Goal: Task Accomplishment & Management: Manage account settings

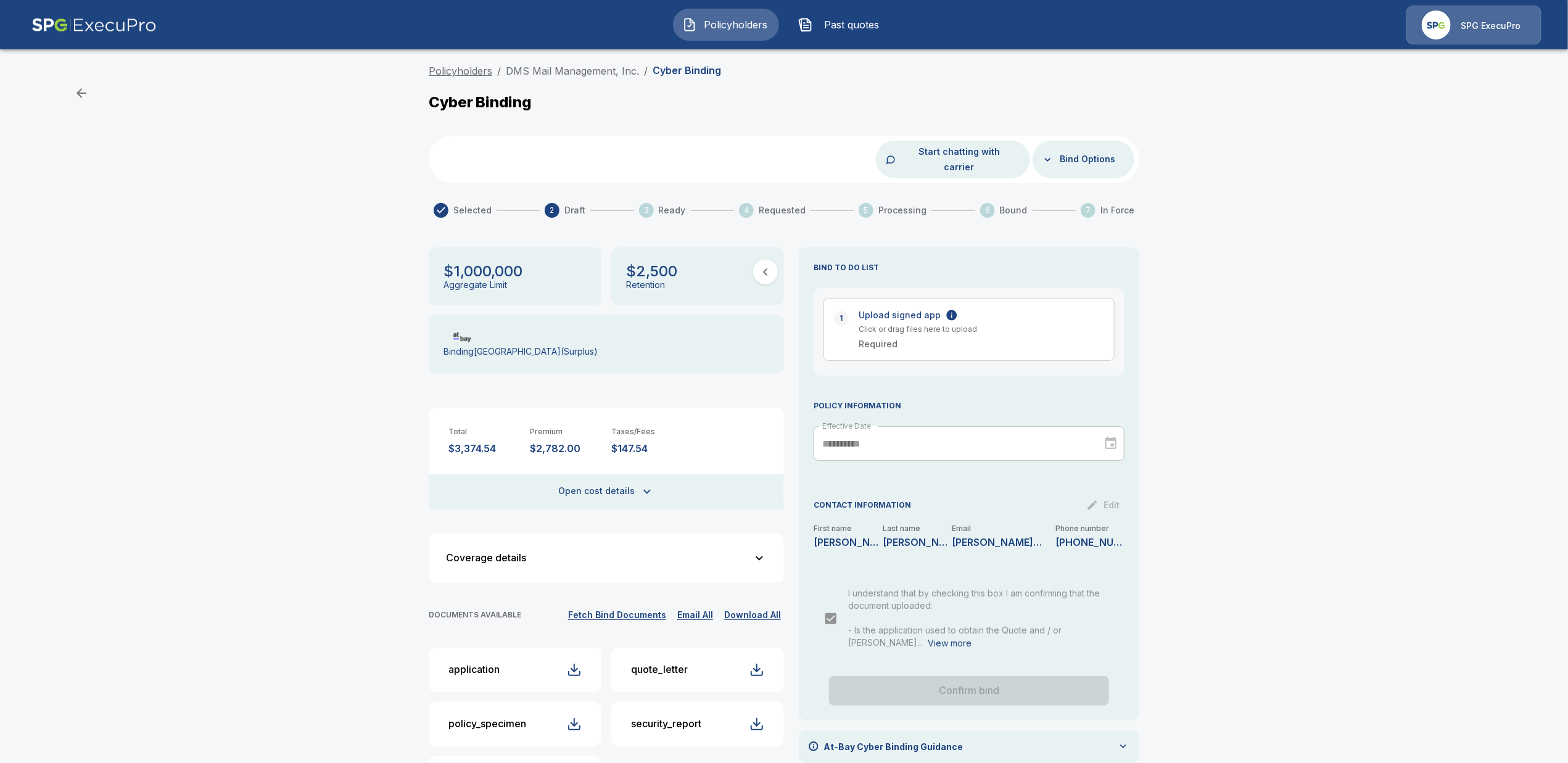
click at [460, 69] on link "Policyholders" at bounding box center [460, 71] width 64 height 13
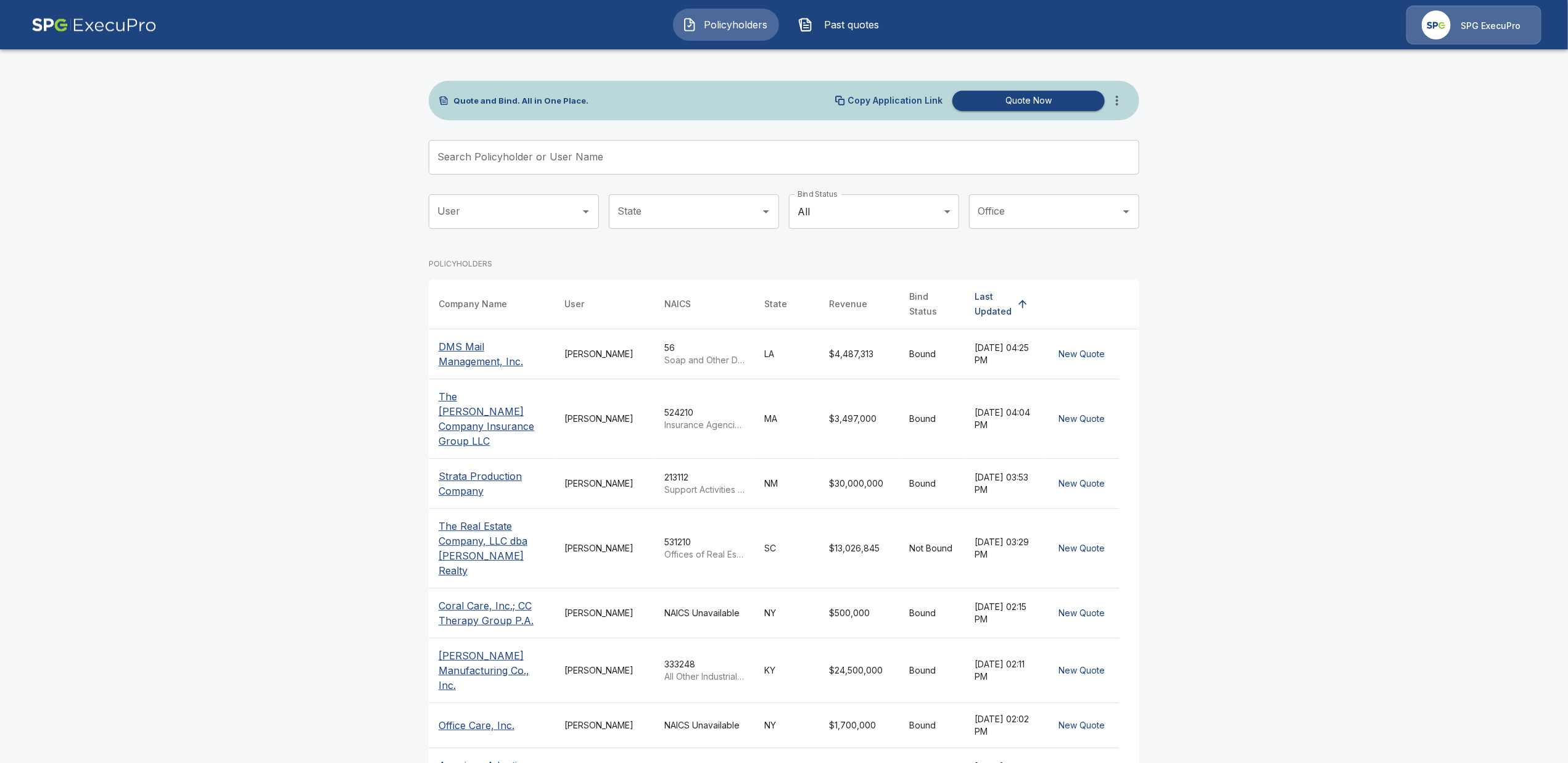
click at [631, 164] on input "Search Policyholder or User Name" at bounding box center [777, 157] width 697 height 34
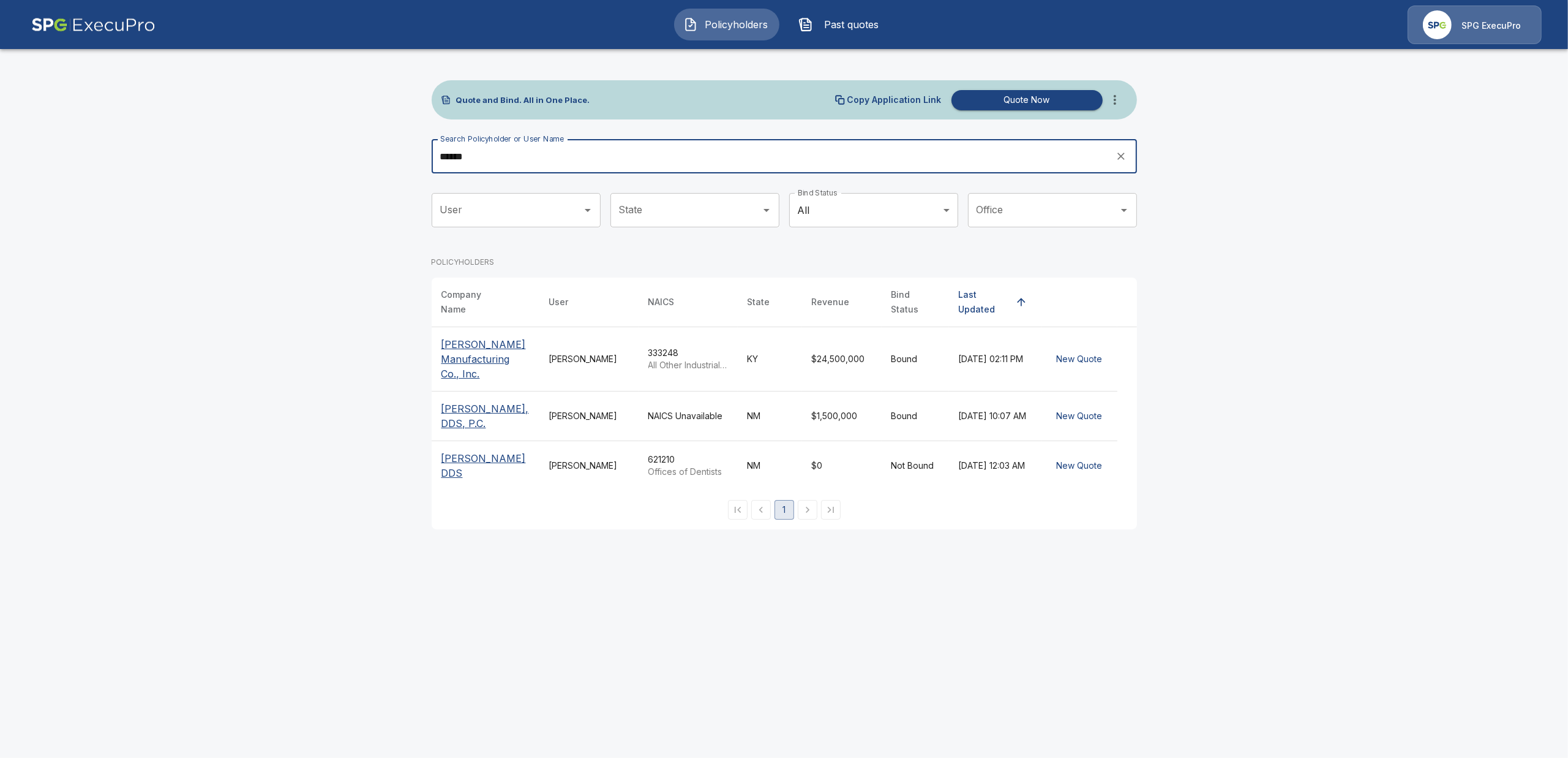
type input "******"
click at [488, 359] on p "Stephens Manufacturing Co., Inc." at bounding box center [486, 359] width 88 height 44
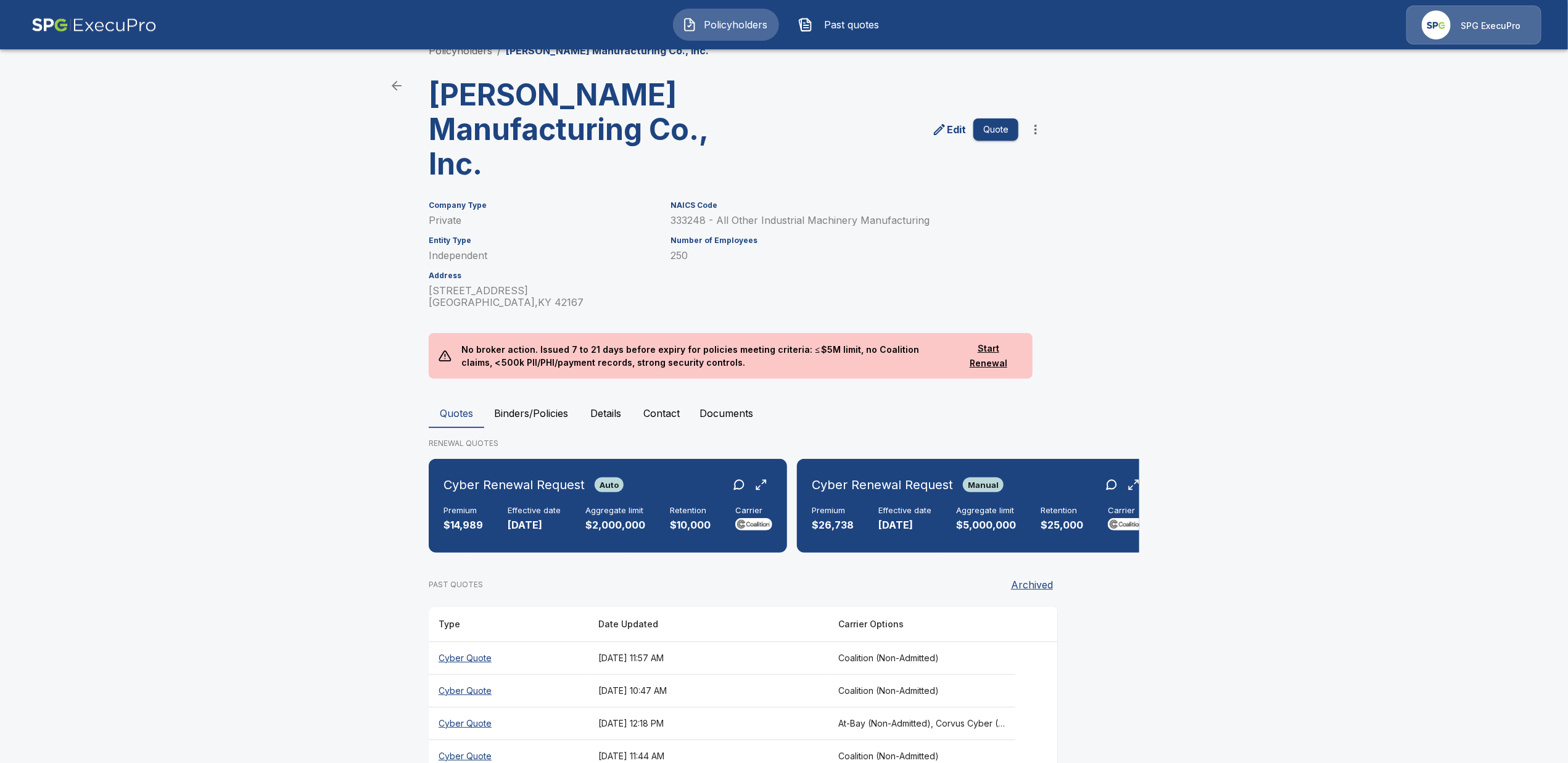
scroll to position [103, 0]
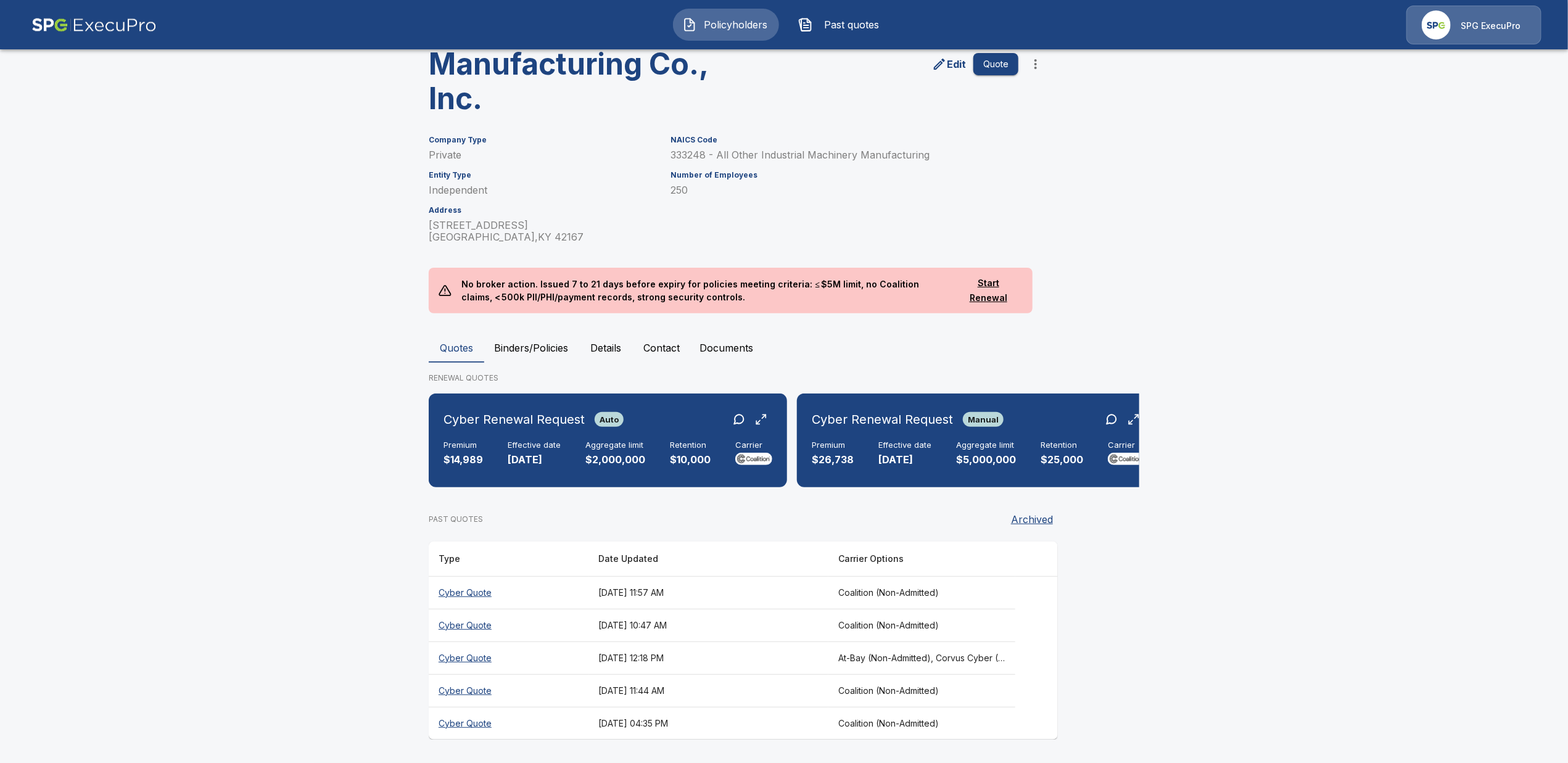
click at [527, 333] on button "Binders/Policies" at bounding box center [532, 348] width 94 height 29
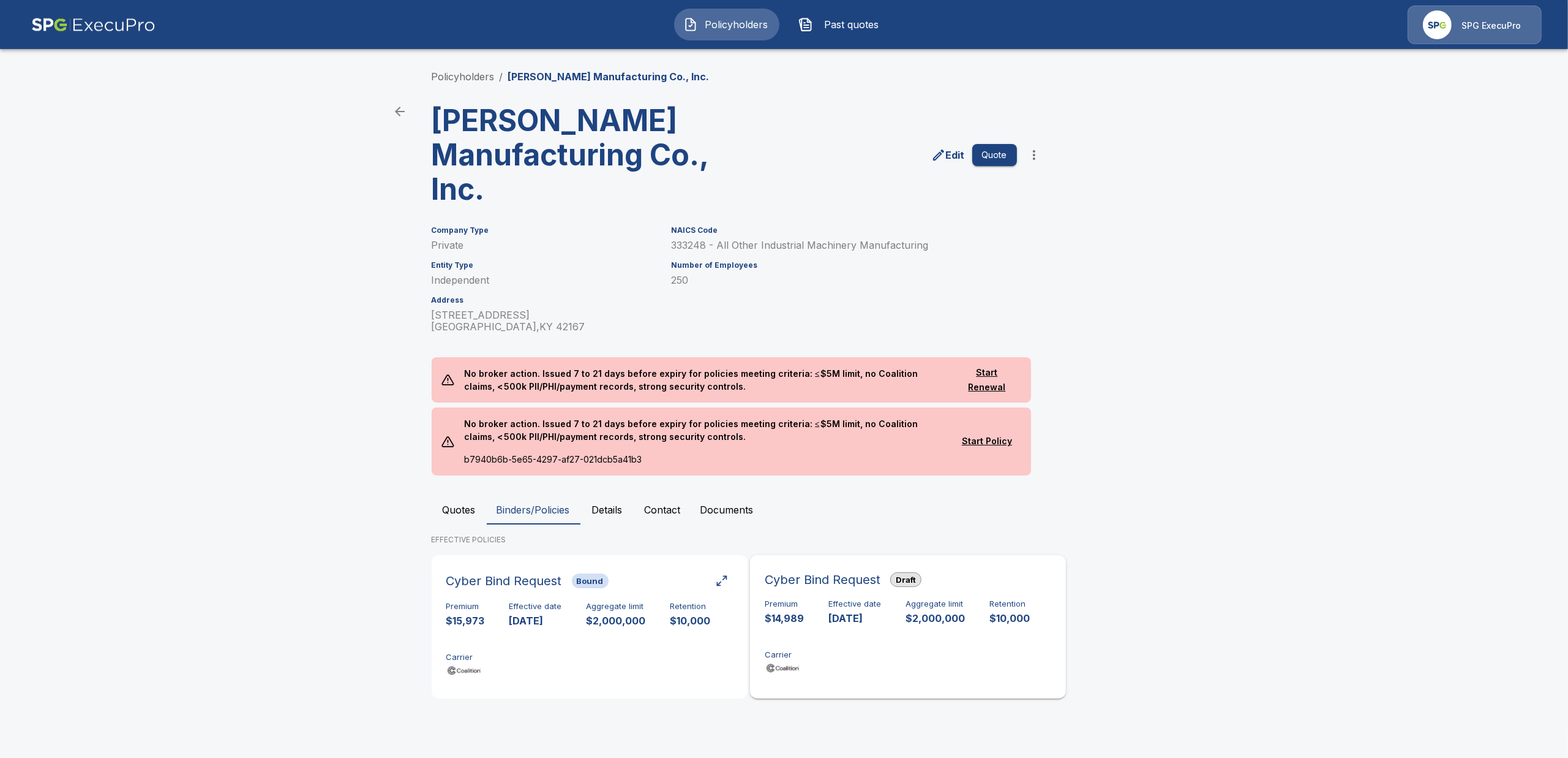
click at [779, 623] on p "$14,989" at bounding box center [784, 618] width 39 height 14
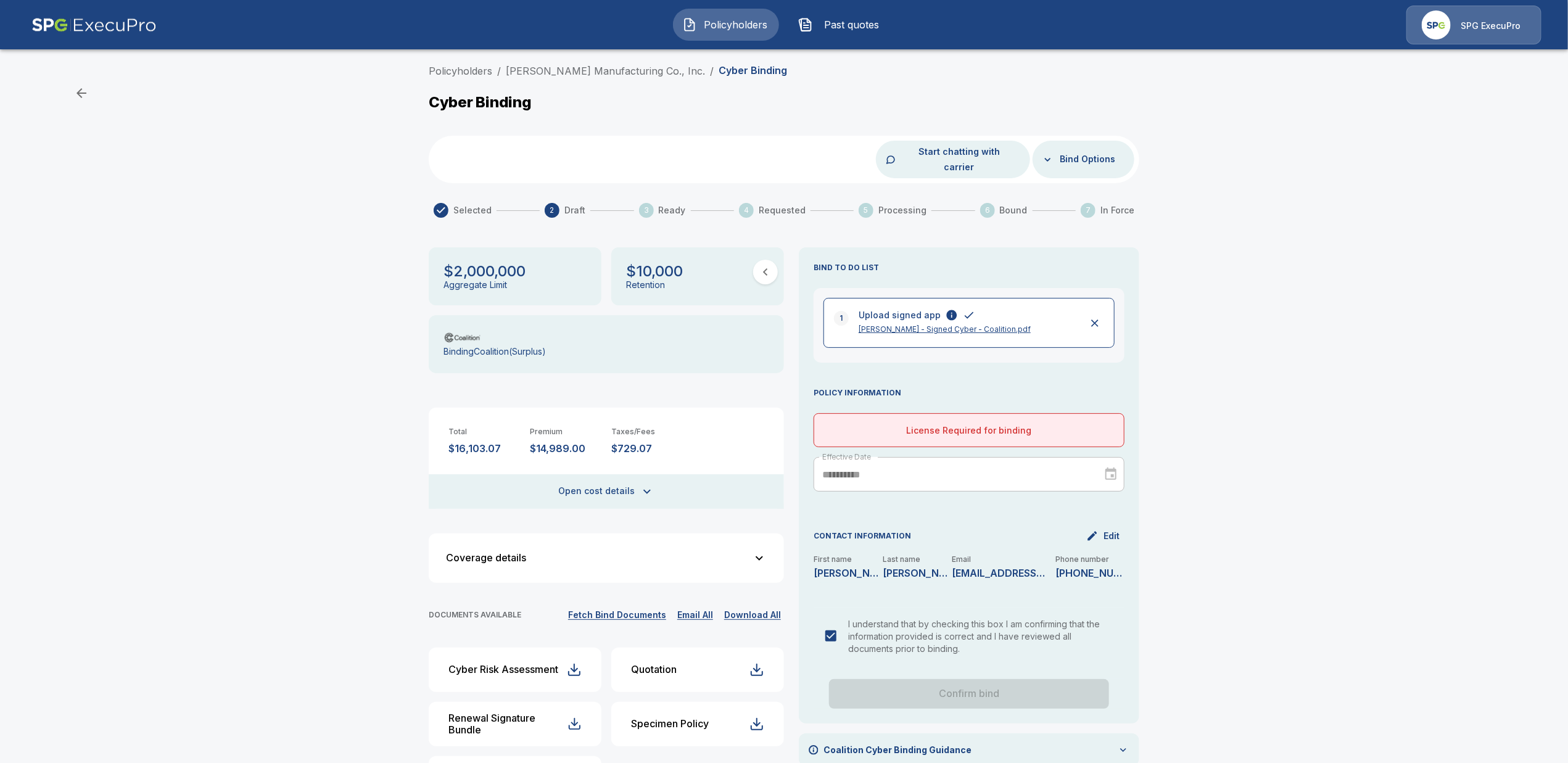
click at [913, 324] on p "Stephens - Signed Cyber - Coalition.pdf" at bounding box center [967, 329] width 218 height 11
drag, startPoint x: 507, startPoint y: 68, endPoint x: 670, endPoint y: 70, distance: 163.0
click at [670, 70] on ol "Policyholders / Stephens Manufacturing Co., Inc. / Cyber Binding" at bounding box center [607, 71] width 359 height 15
copy ol "Stephens Manufacturing Co., Inc. /"
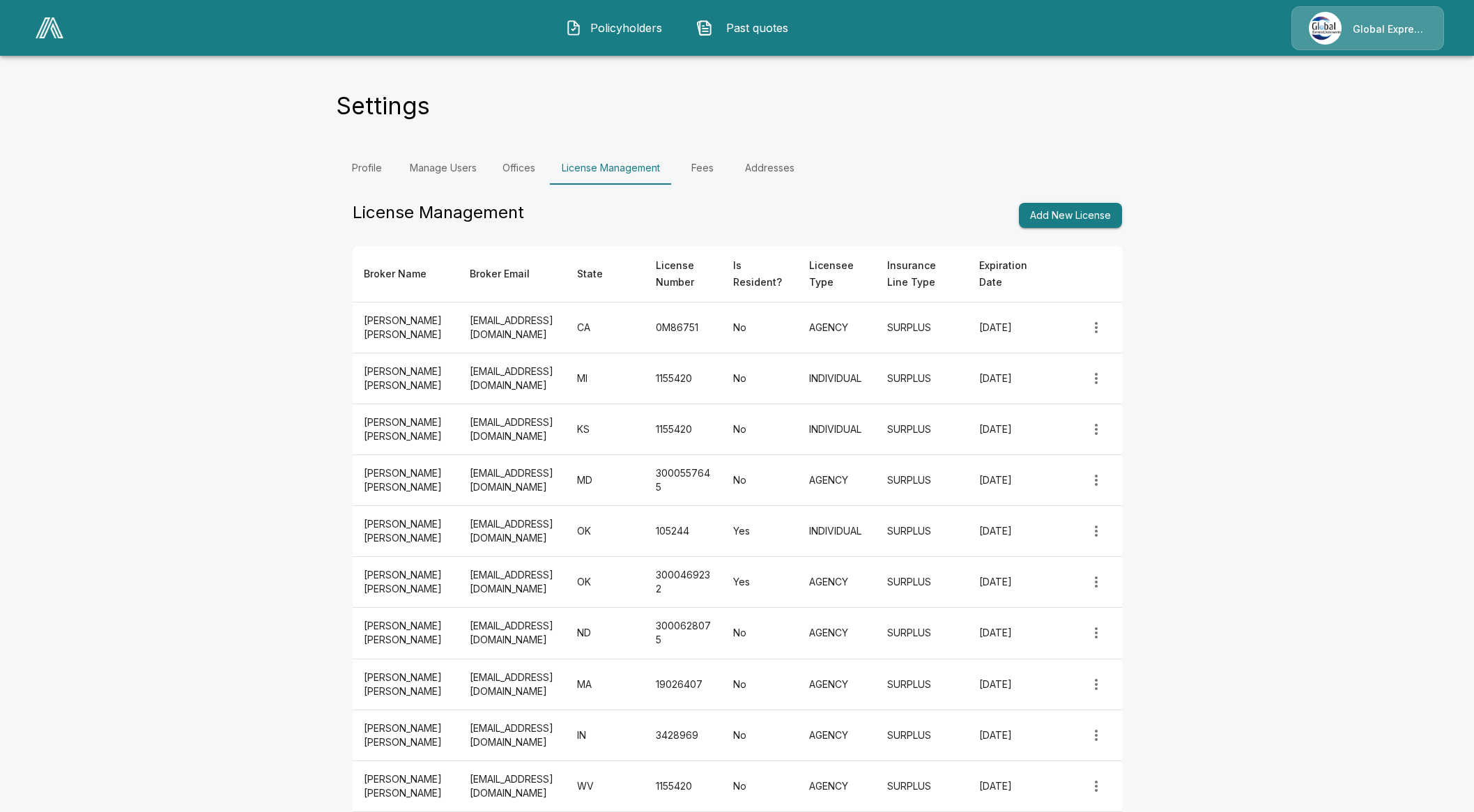
scroll to position [2924, 0]
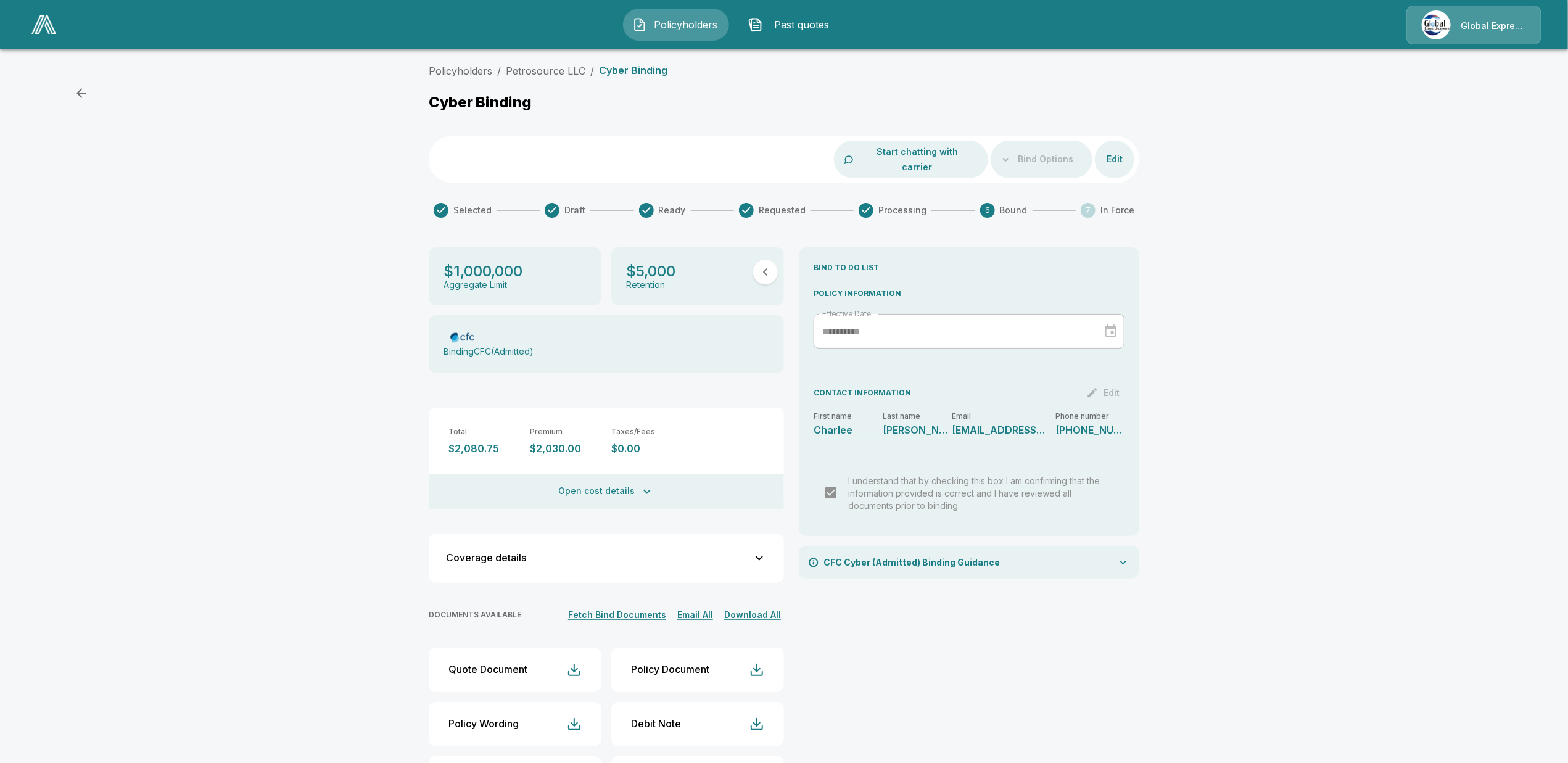
click at [57, 19] on link at bounding box center [44, 24] width 34 height 29
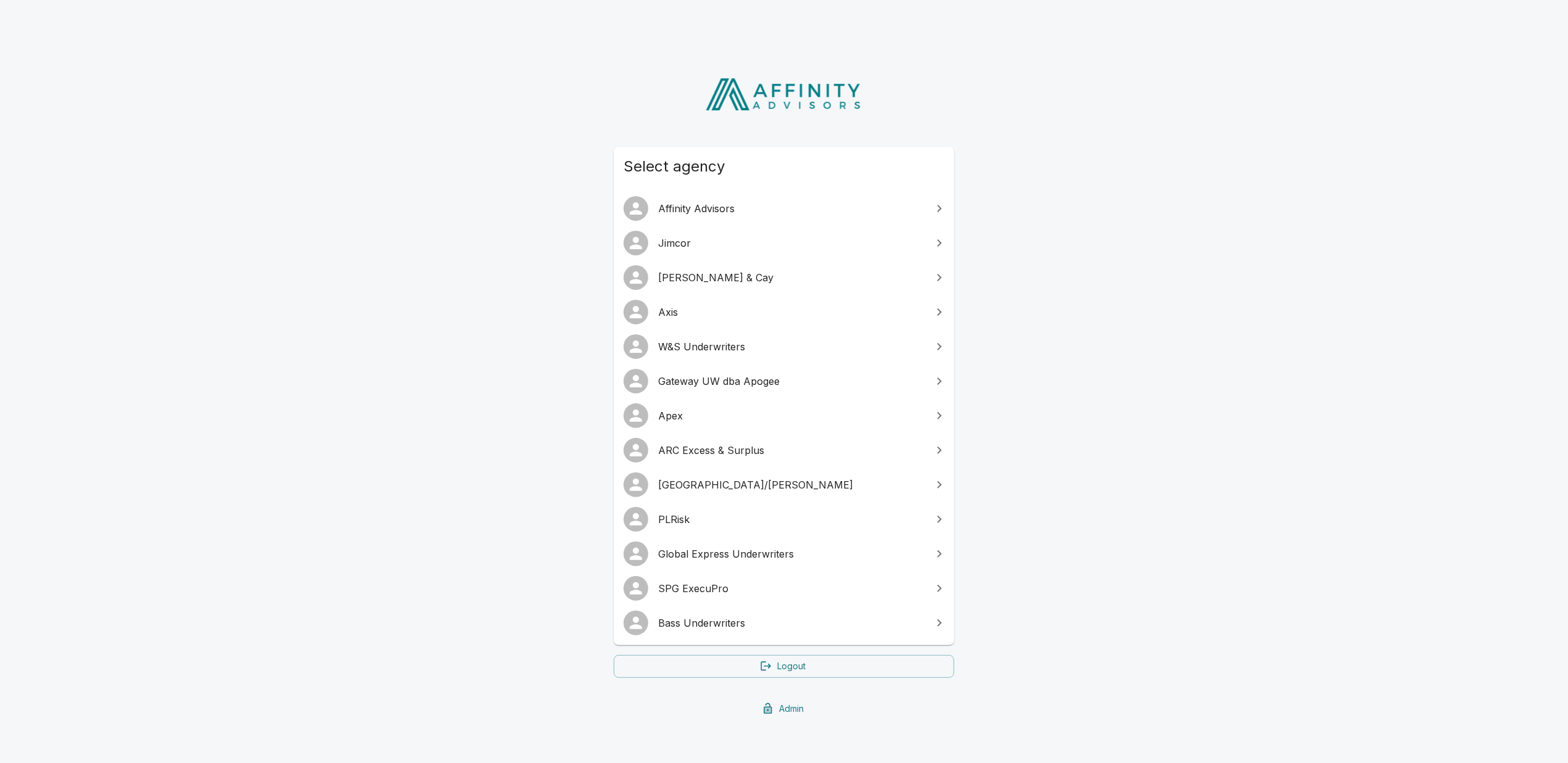
click at [704, 473] on link "[GEOGRAPHIC_DATA]/[PERSON_NAME]" at bounding box center [784, 484] width 340 height 34
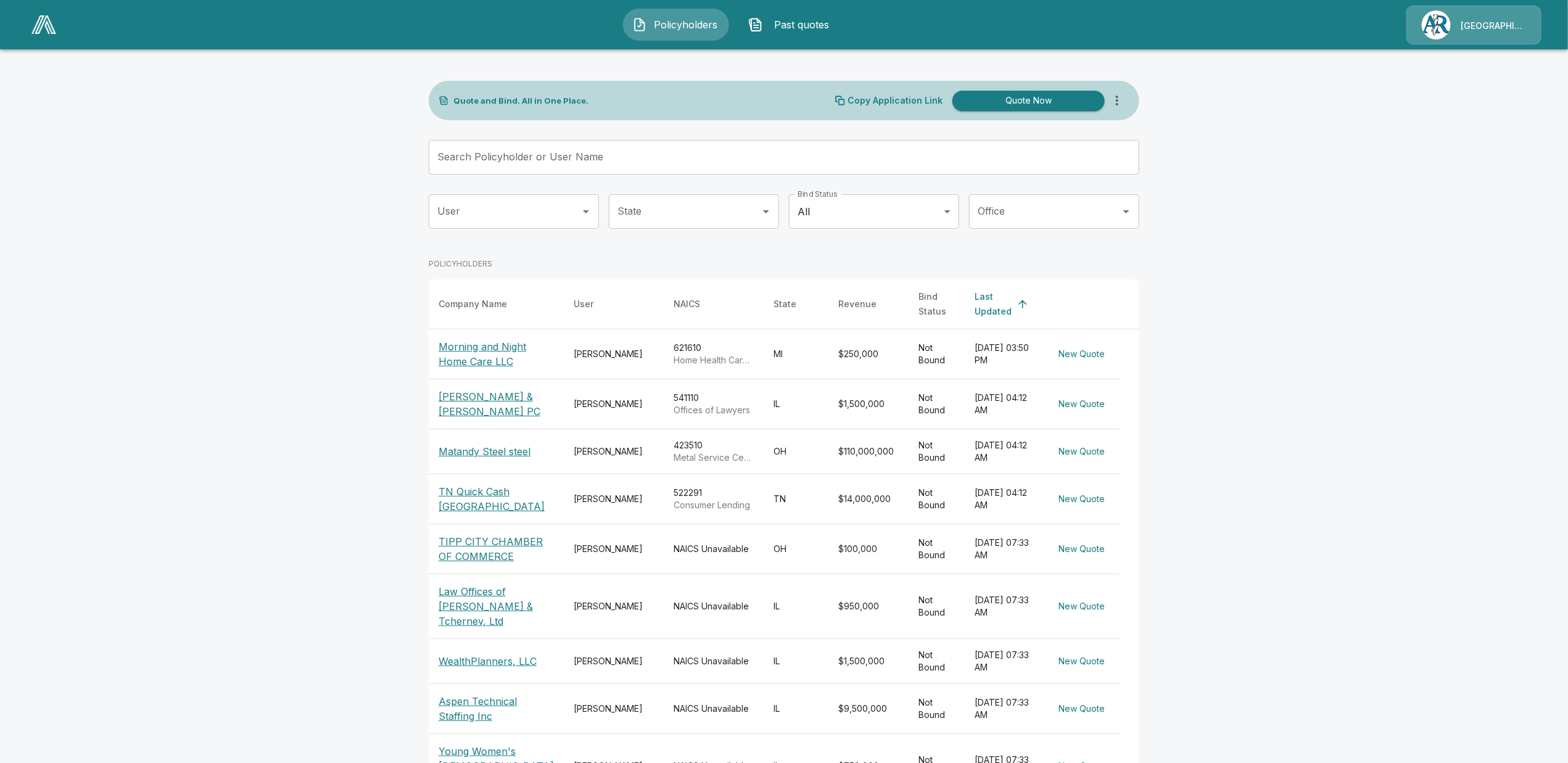
click at [1427, 28] on img at bounding box center [1436, 24] width 29 height 29
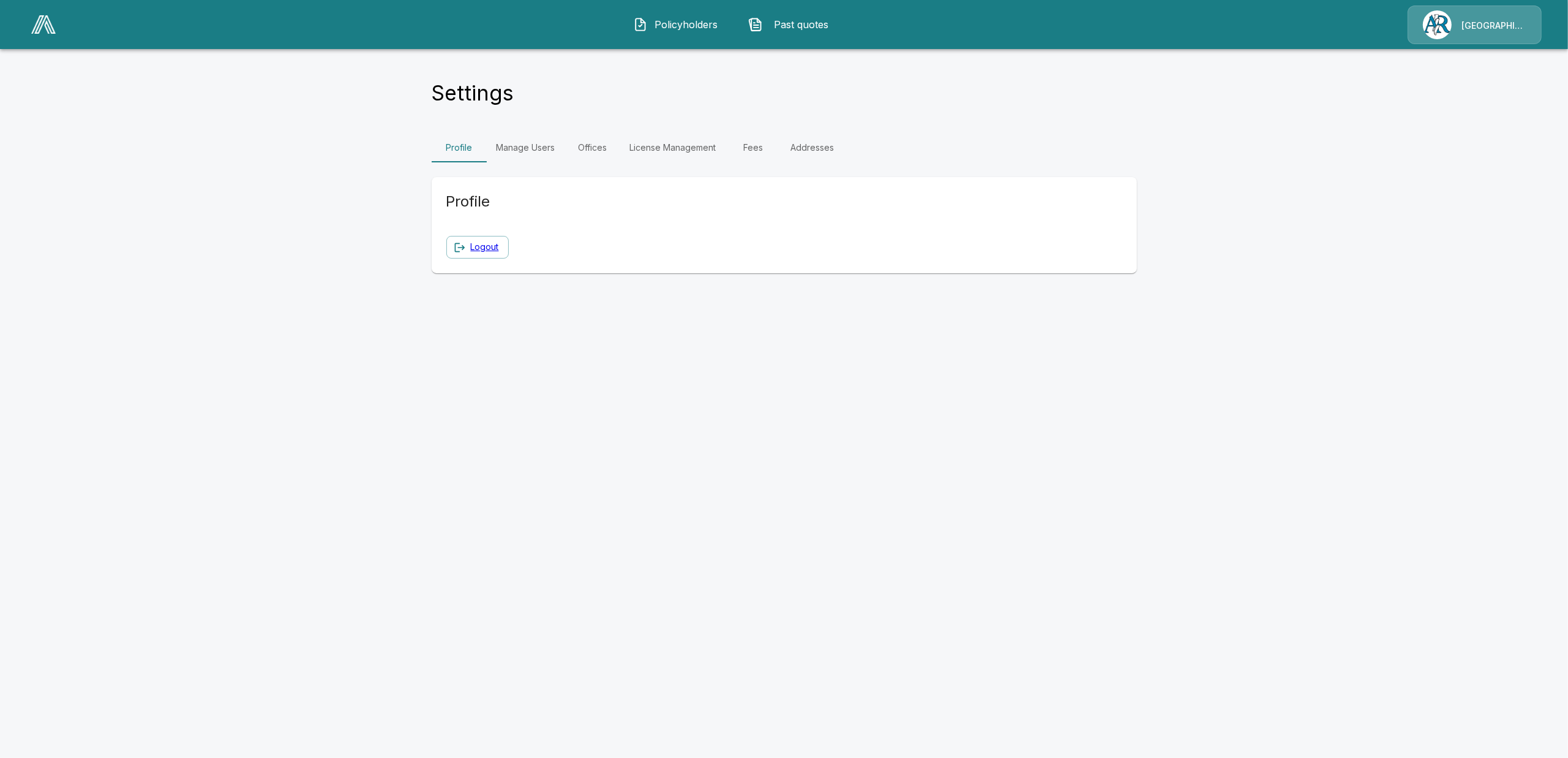
click at [539, 151] on link "Manage Users" at bounding box center [526, 147] width 78 height 29
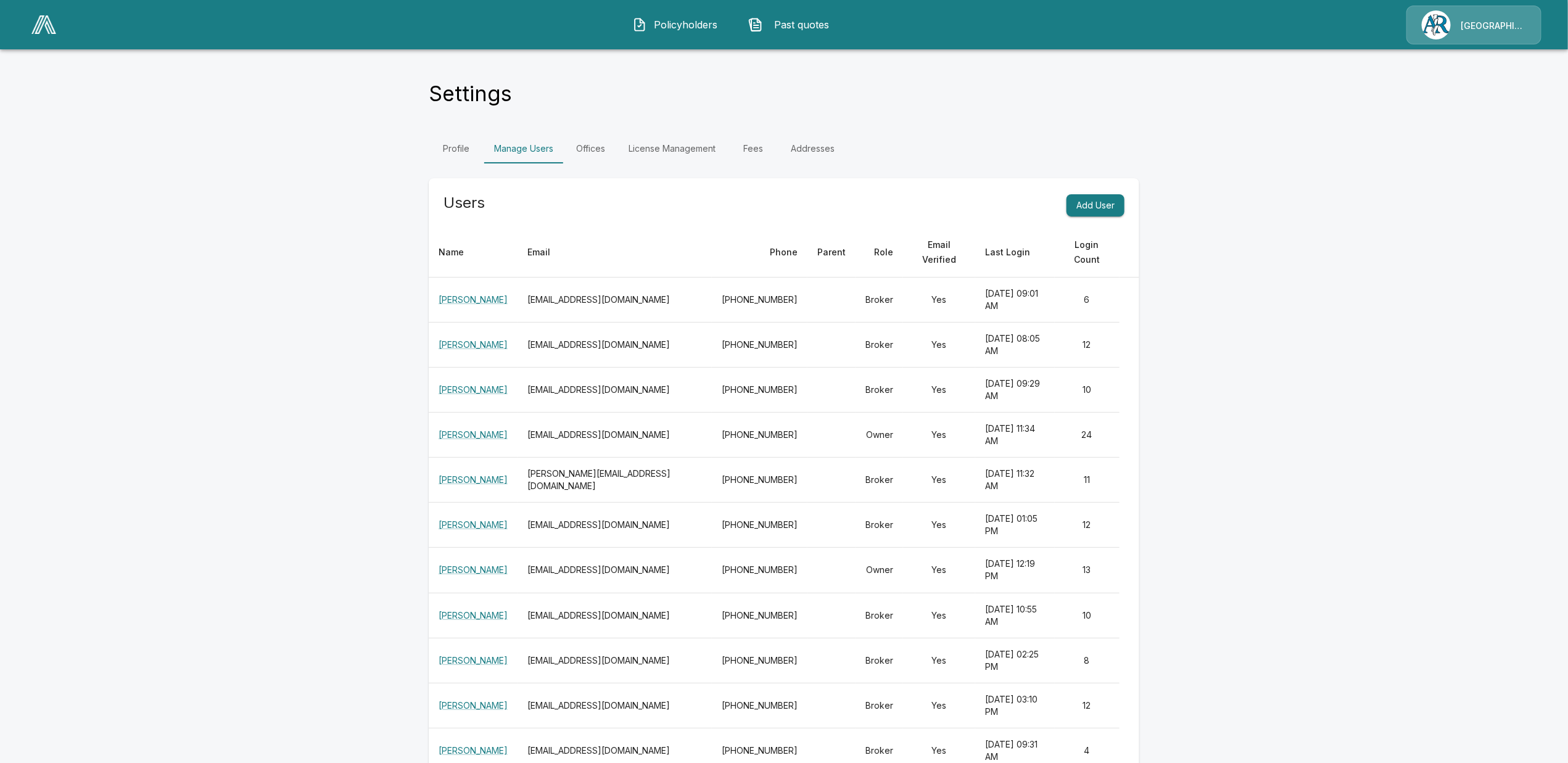
click at [649, 153] on link "License Management" at bounding box center [672, 148] width 107 height 29
click at [775, 149] on link "Fees" at bounding box center [753, 148] width 55 height 29
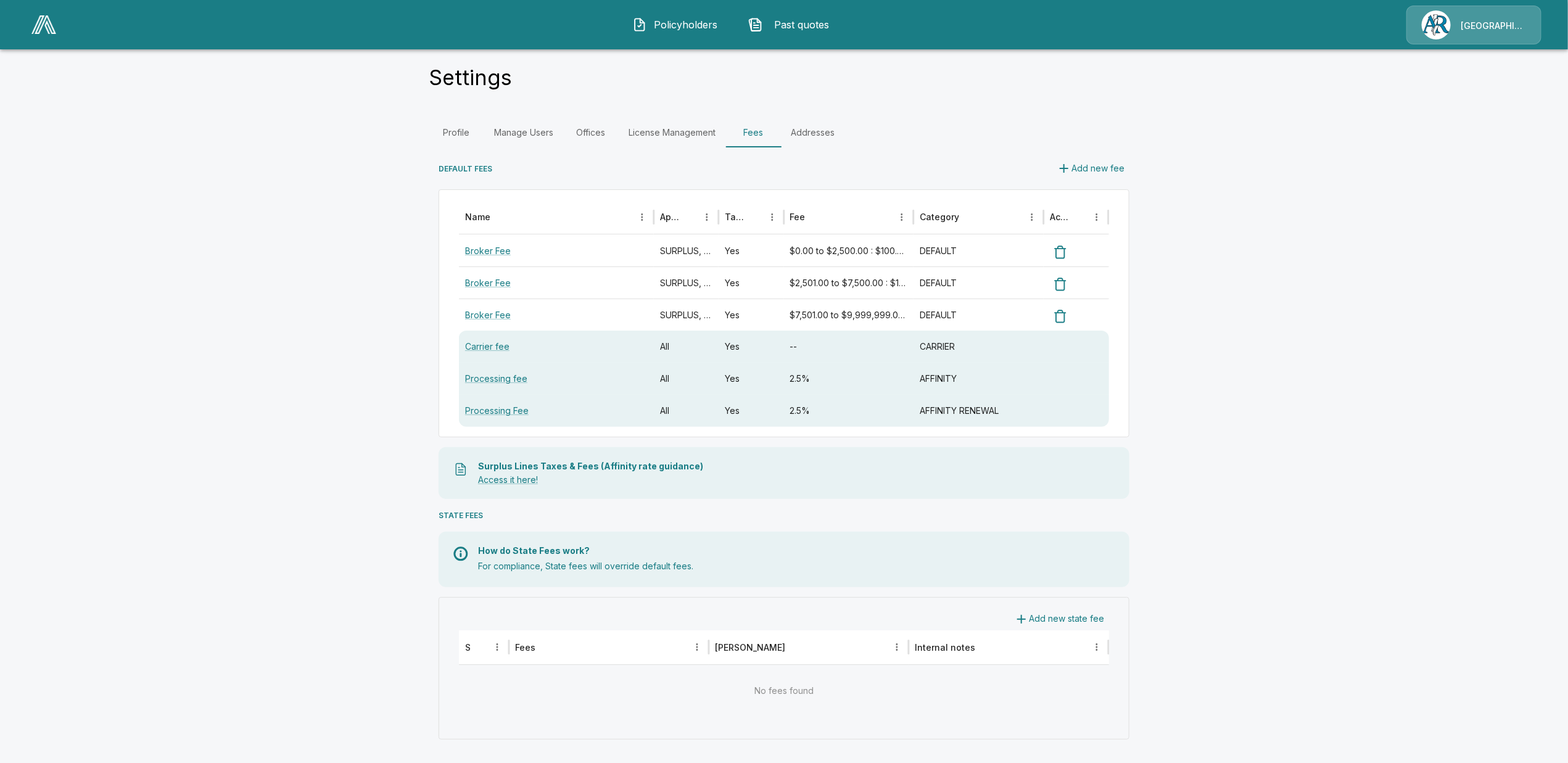
scroll to position [18, 0]
click at [1052, 617] on button "Add new state fee" at bounding box center [1059, 617] width 100 height 23
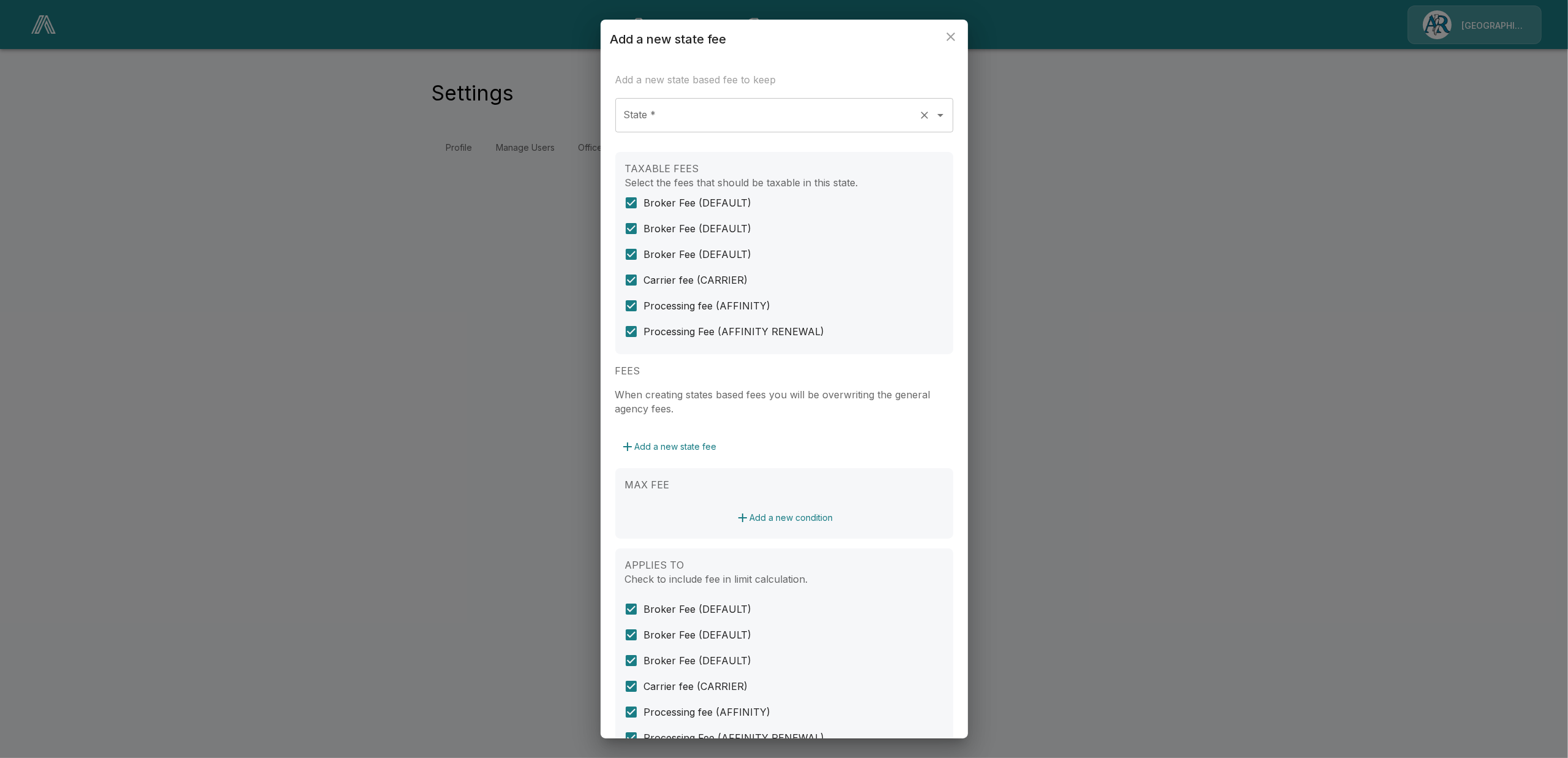
click at [728, 112] on input "State *" at bounding box center [767, 115] width 293 height 23
click at [693, 153] on li "MI" at bounding box center [778, 148] width 326 height 22
type input "**"
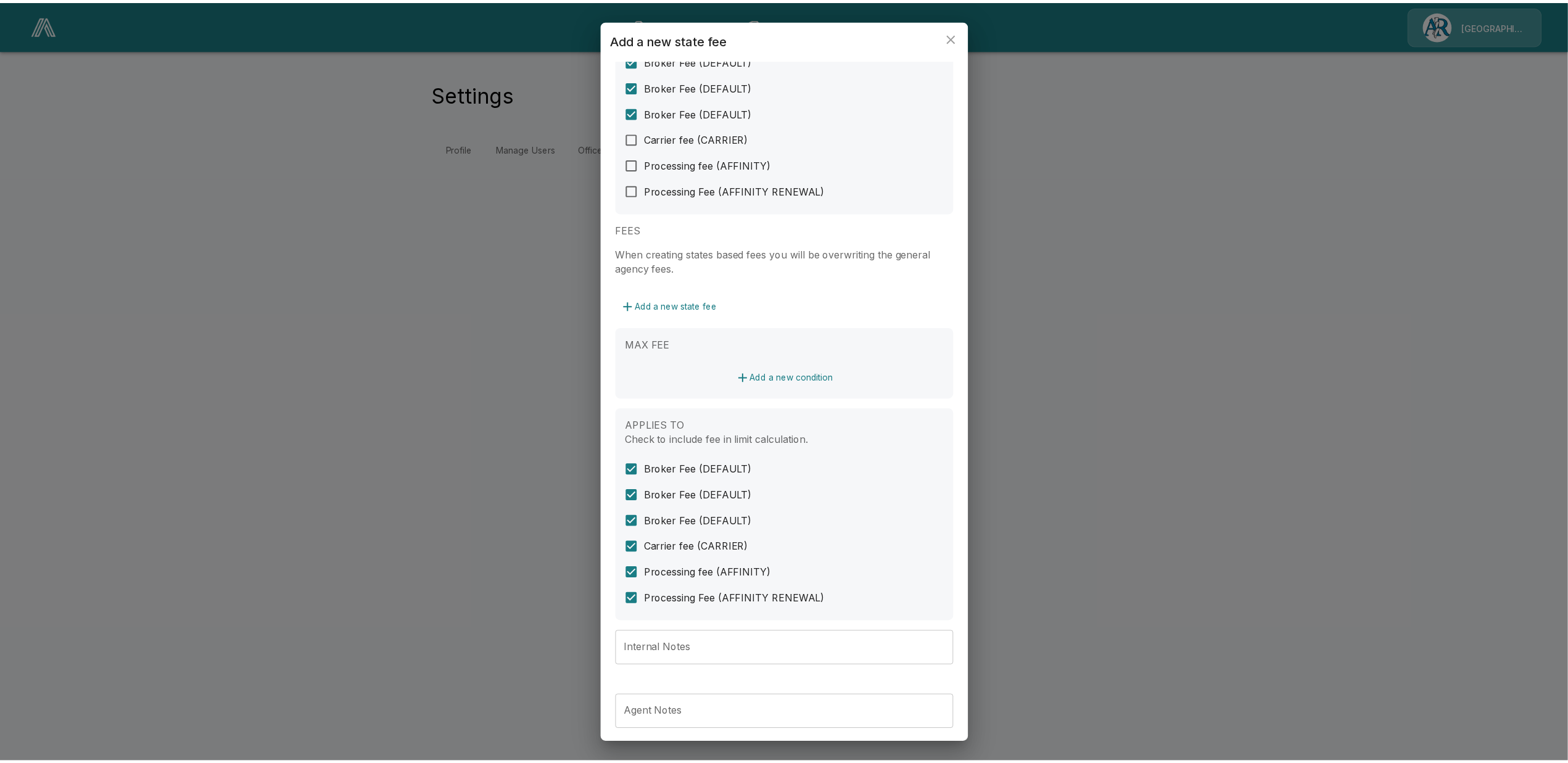
scroll to position [194, 0]
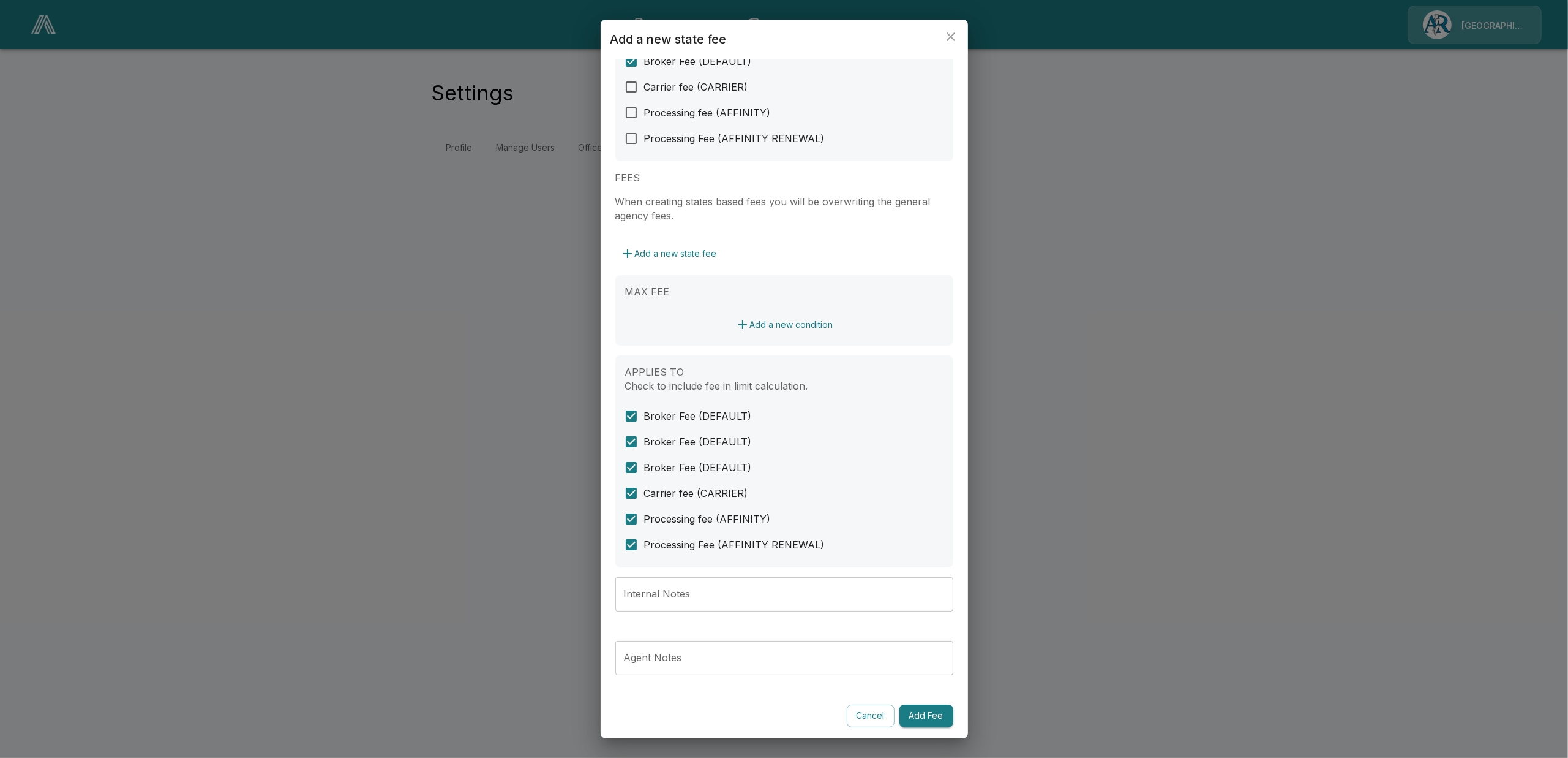
click at [914, 717] on button "Add Fee" at bounding box center [926, 715] width 54 height 23
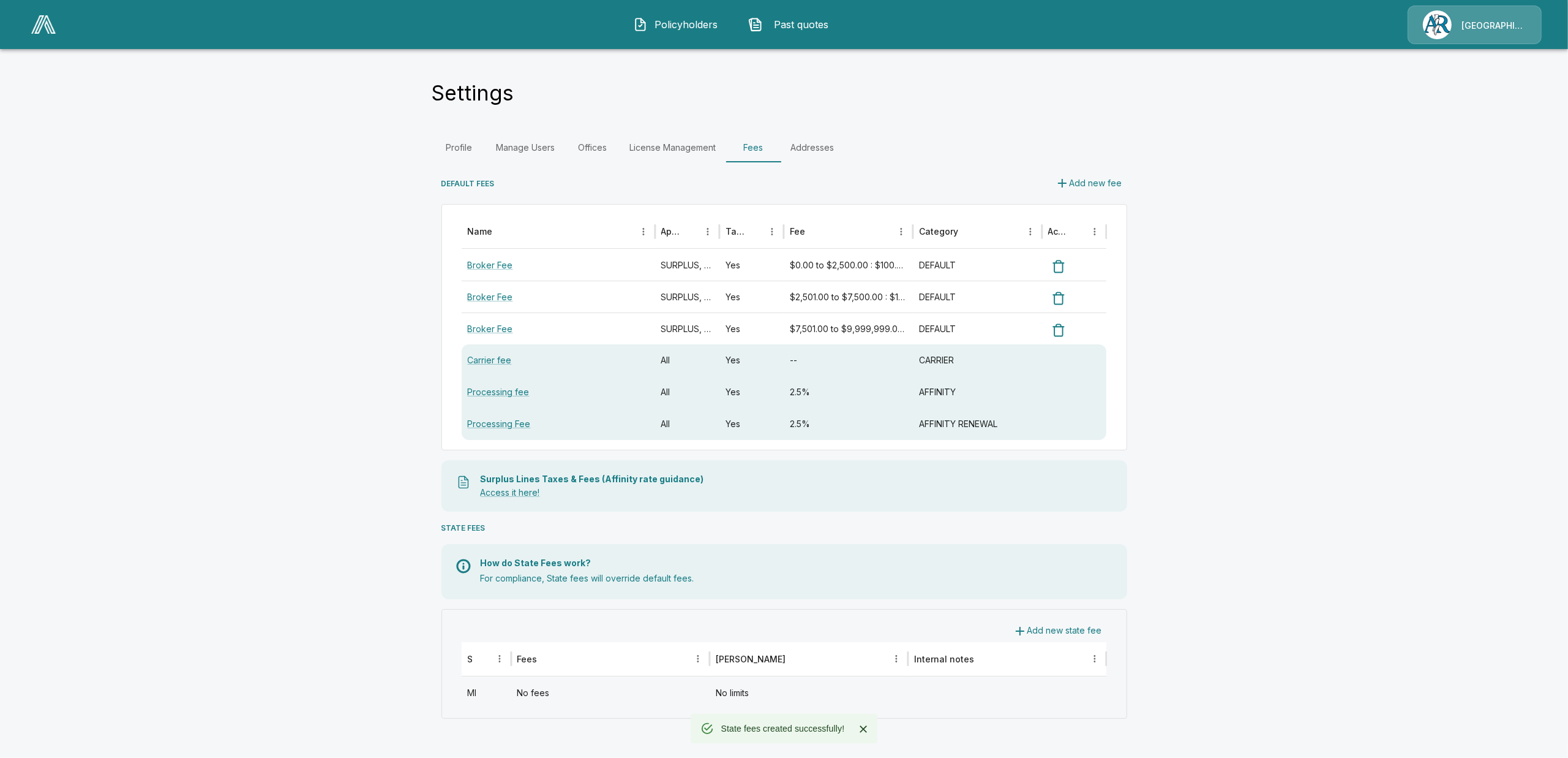
click at [696, 23] on span "Policyholders" at bounding box center [686, 25] width 68 height 15
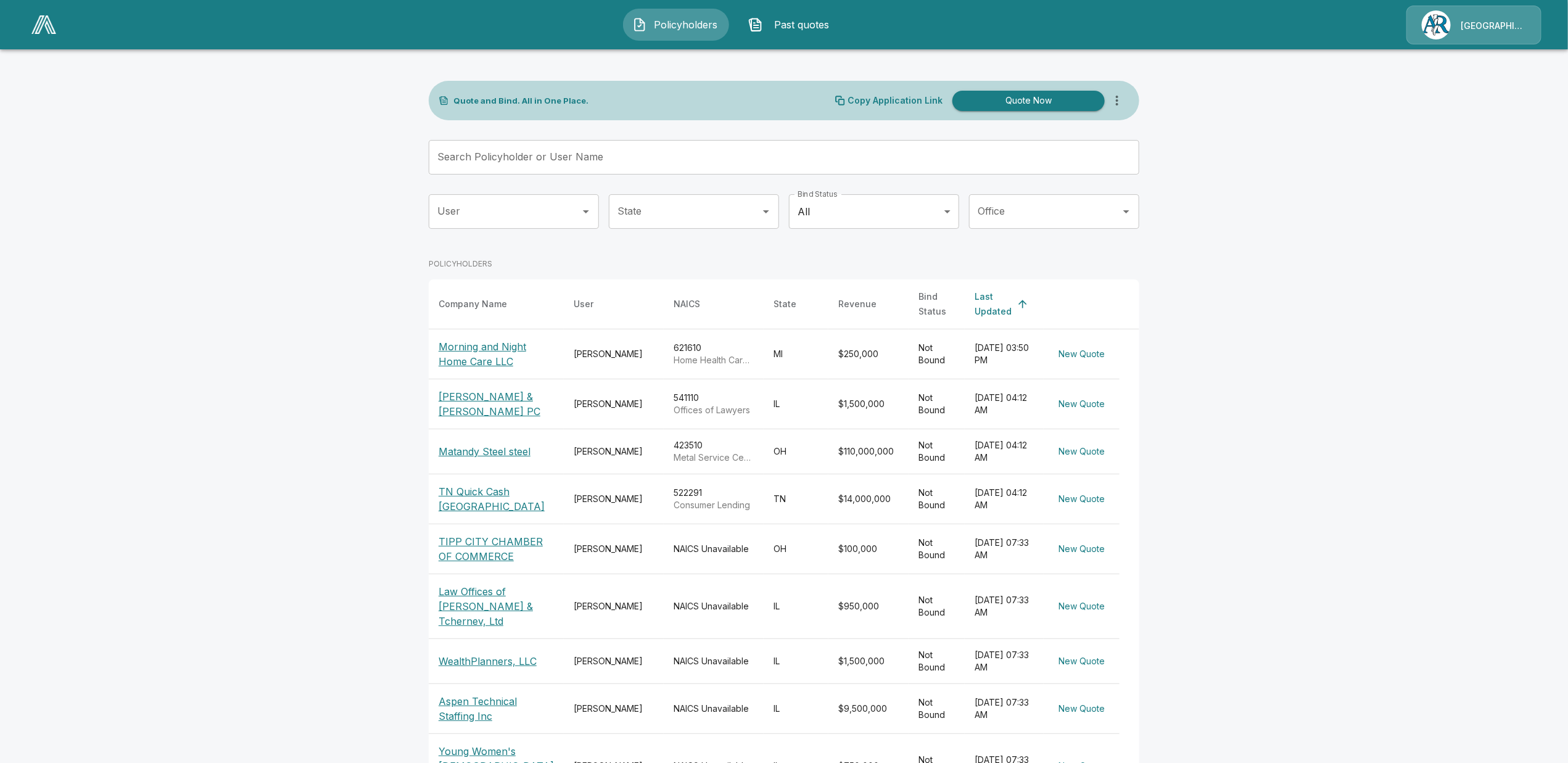
click at [479, 354] on p "Morning and Night Home Care LLC" at bounding box center [496, 353] width 115 height 29
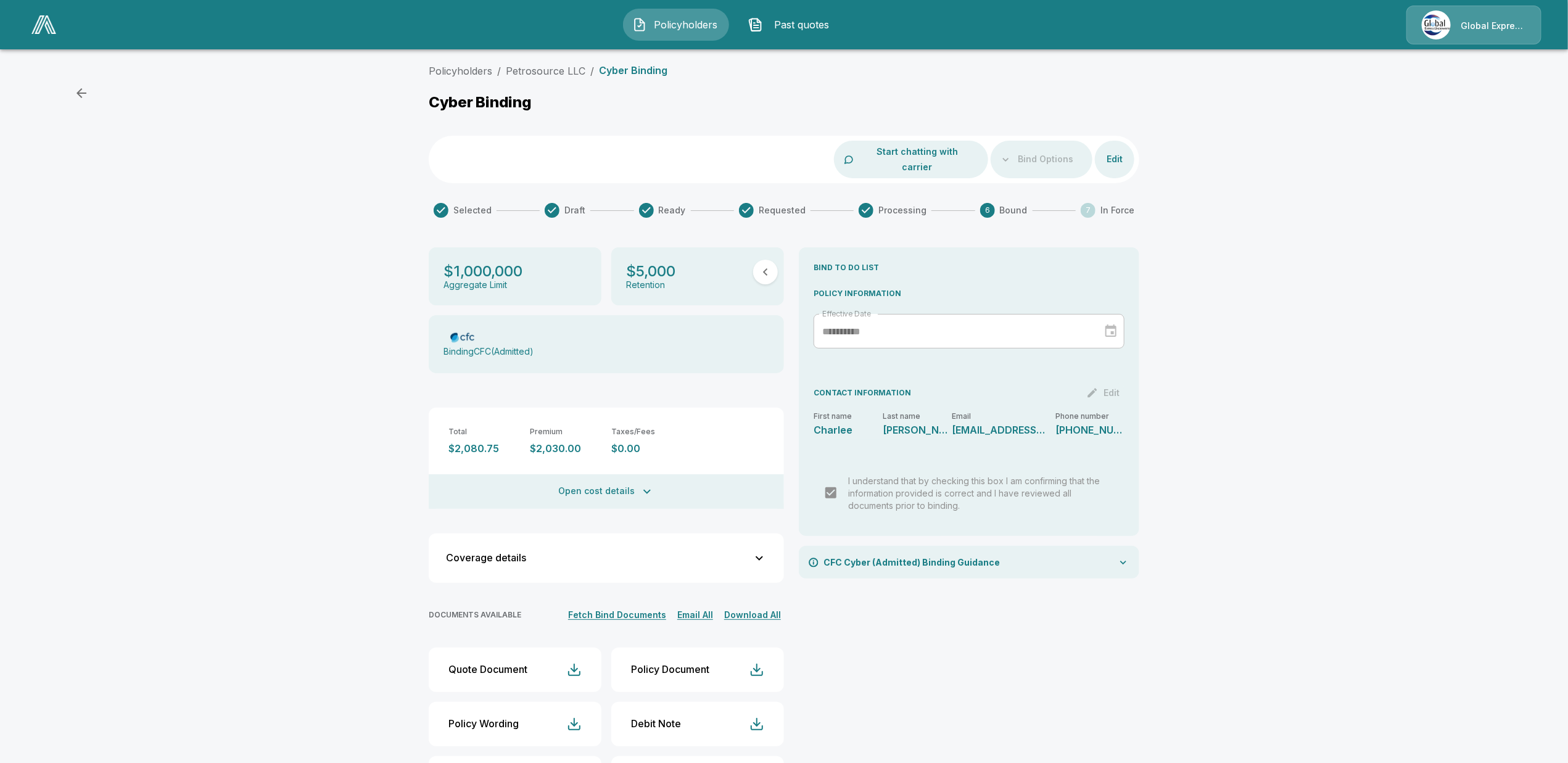
click at [39, 29] on img at bounding box center [43, 24] width 24 height 18
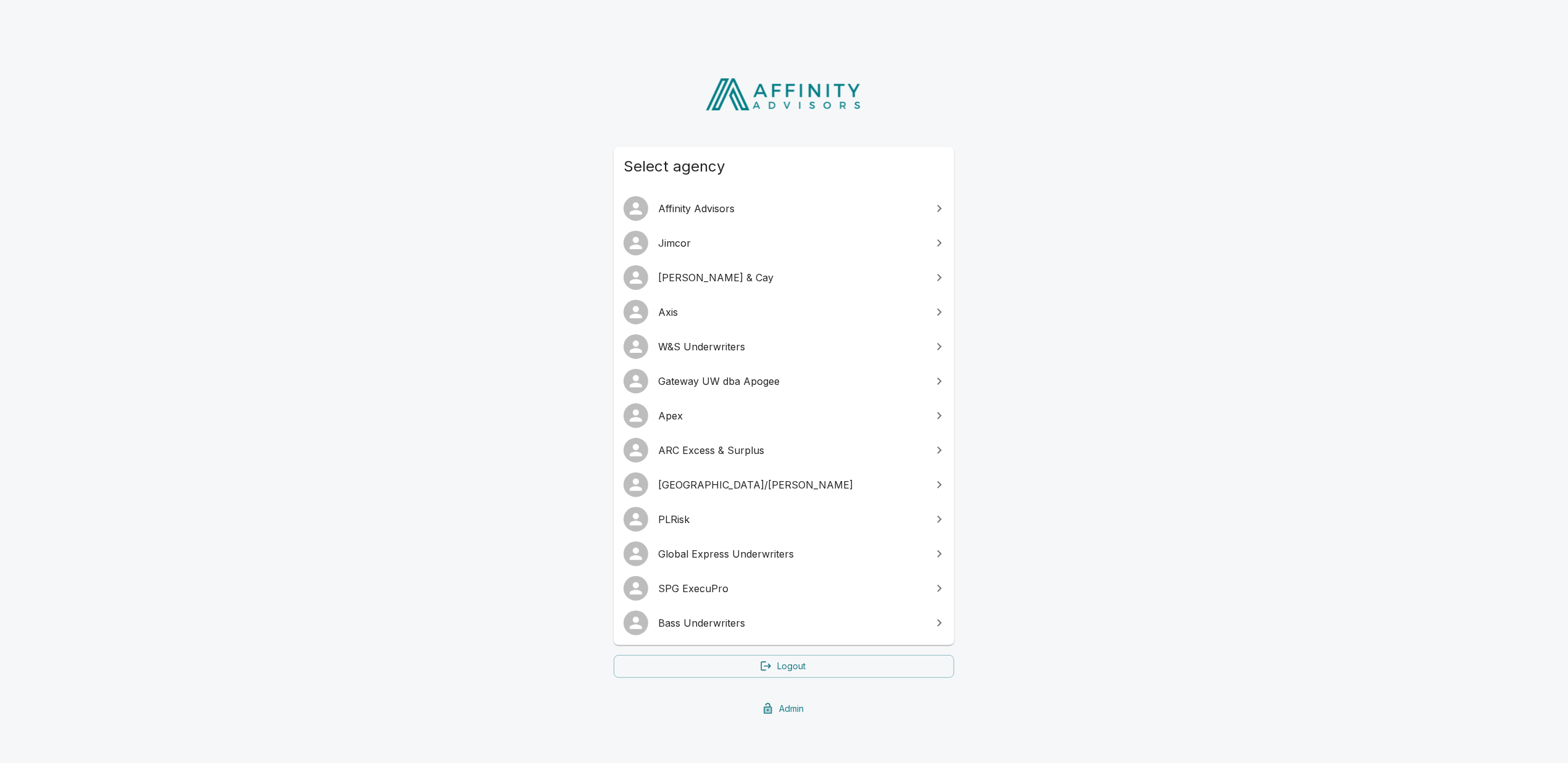
click at [723, 590] on span "SPG ExecuPro" at bounding box center [791, 588] width 266 height 15
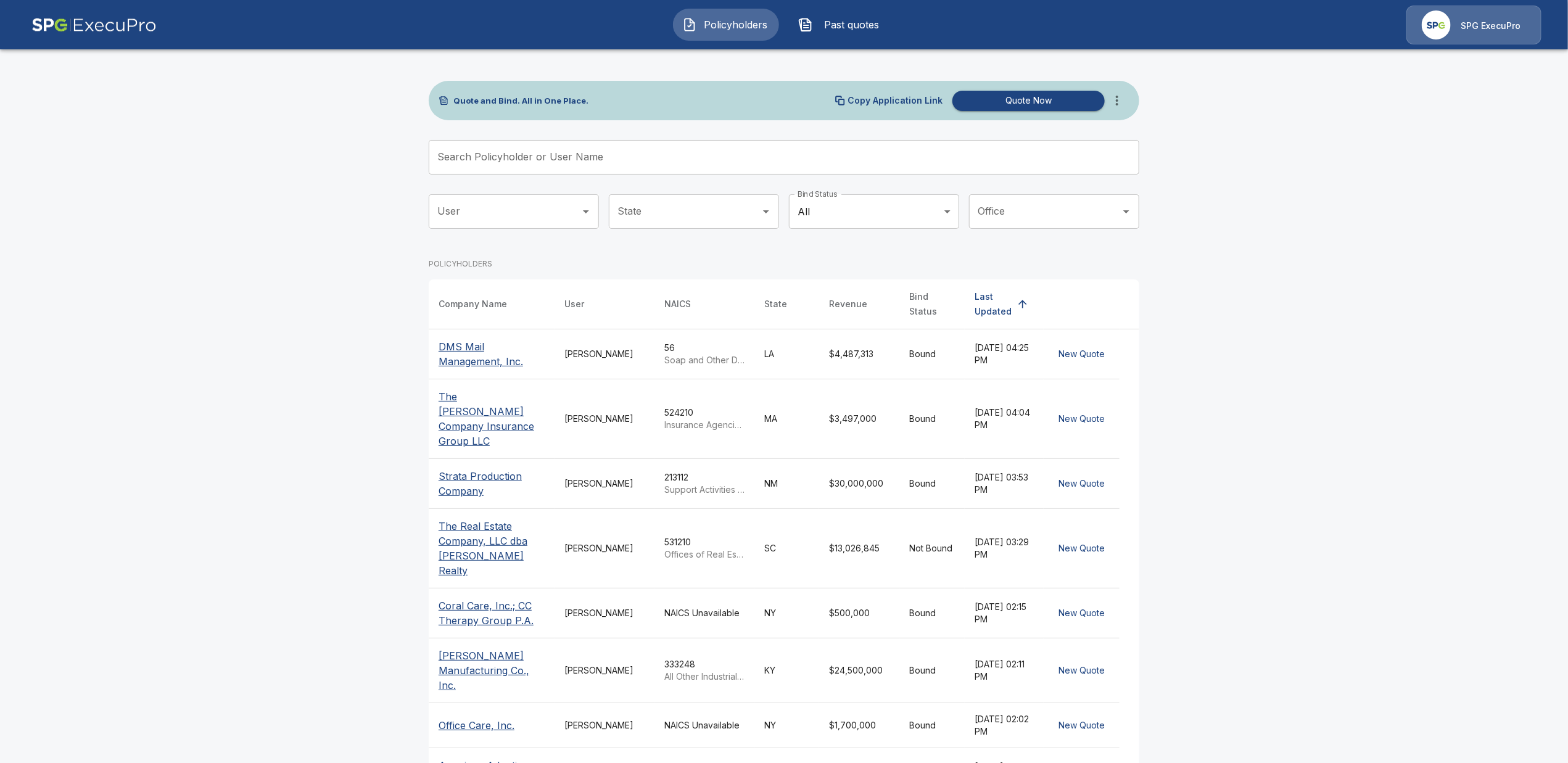
click at [1475, 29] on p "SPG ExecuPro" at bounding box center [1490, 26] width 60 height 13
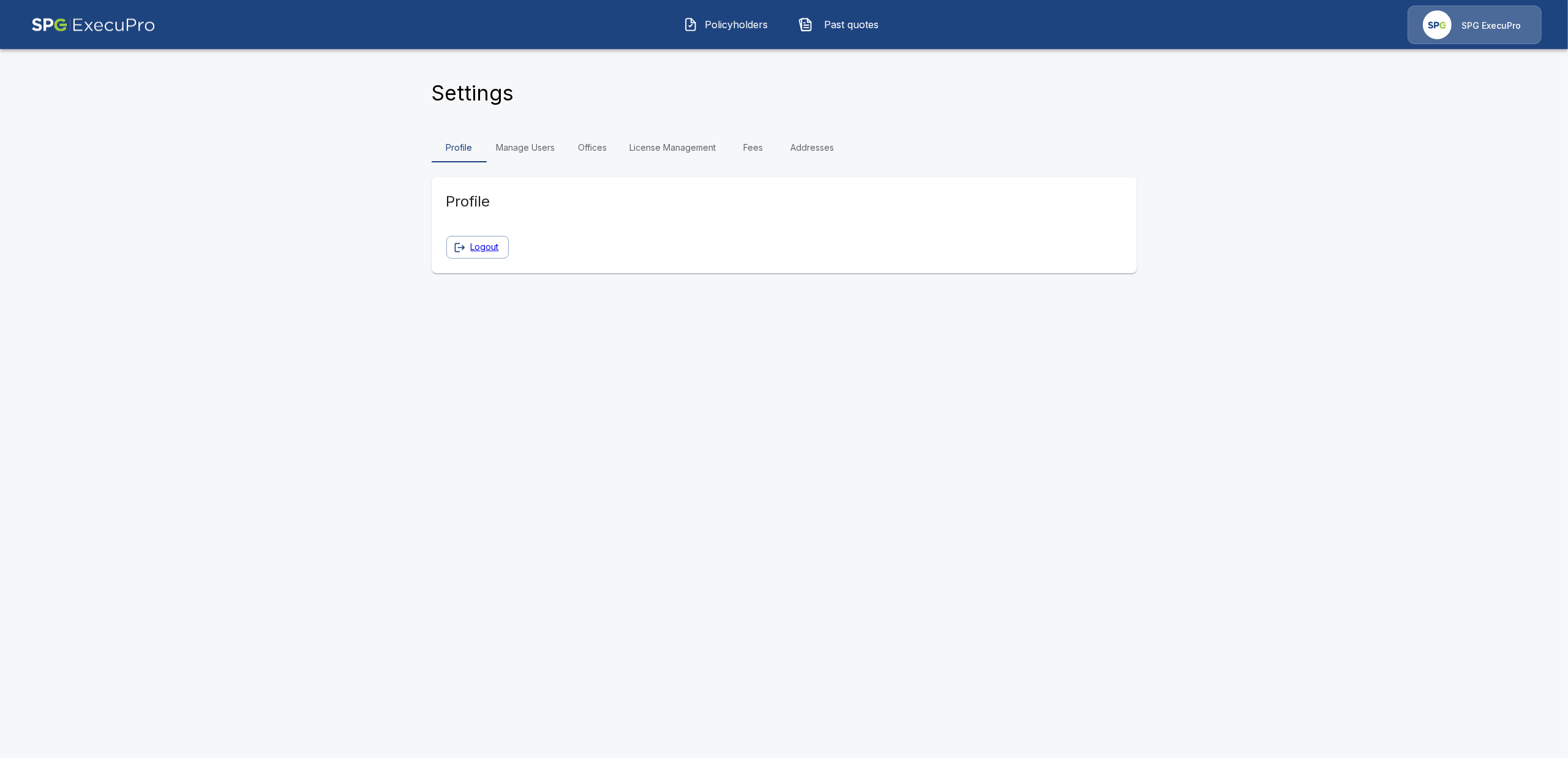
click at [749, 148] on link "Fees" at bounding box center [754, 147] width 55 height 29
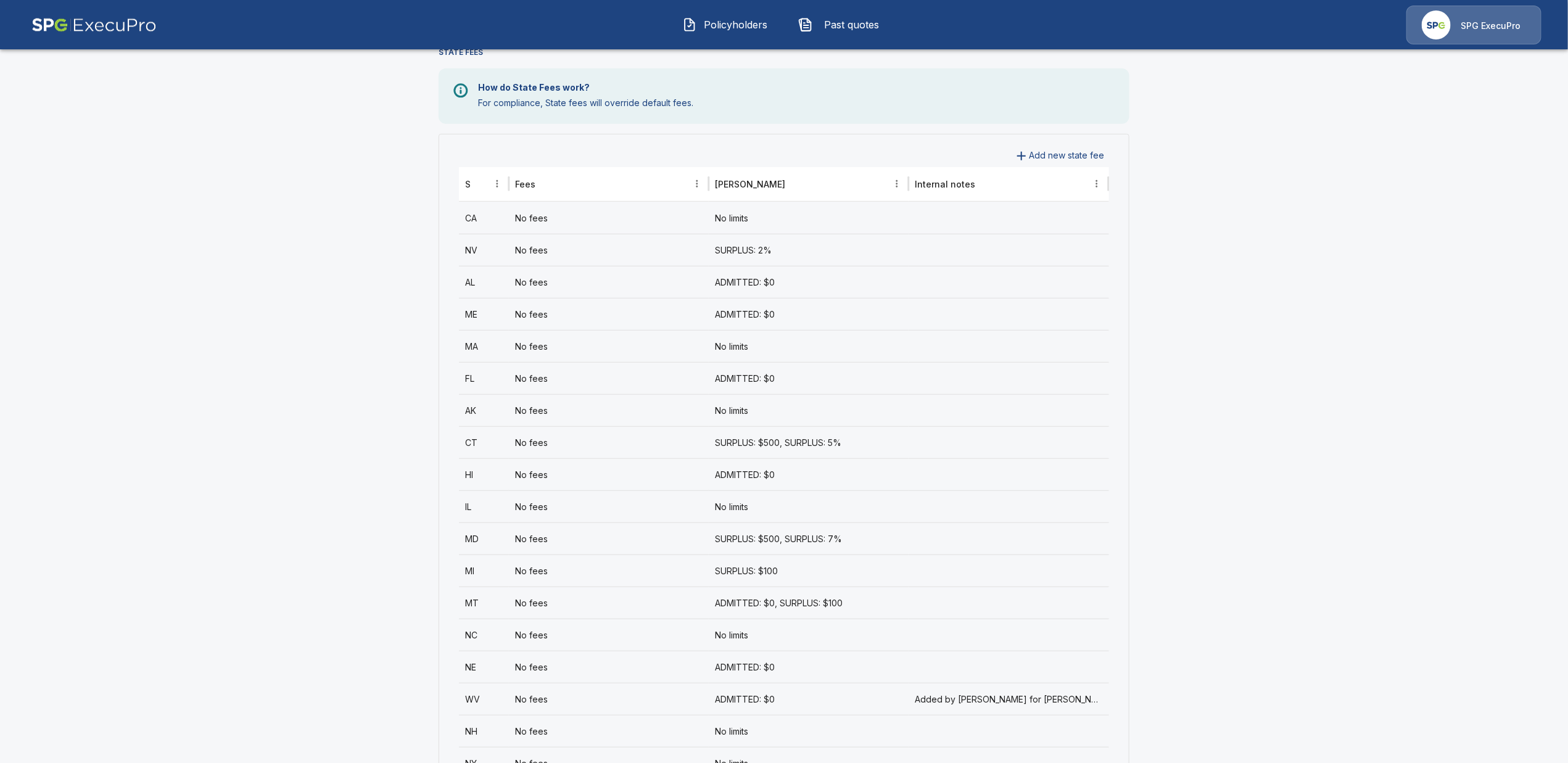
scroll to position [446, 0]
click at [517, 580] on div "No fees" at bounding box center [609, 572] width 200 height 32
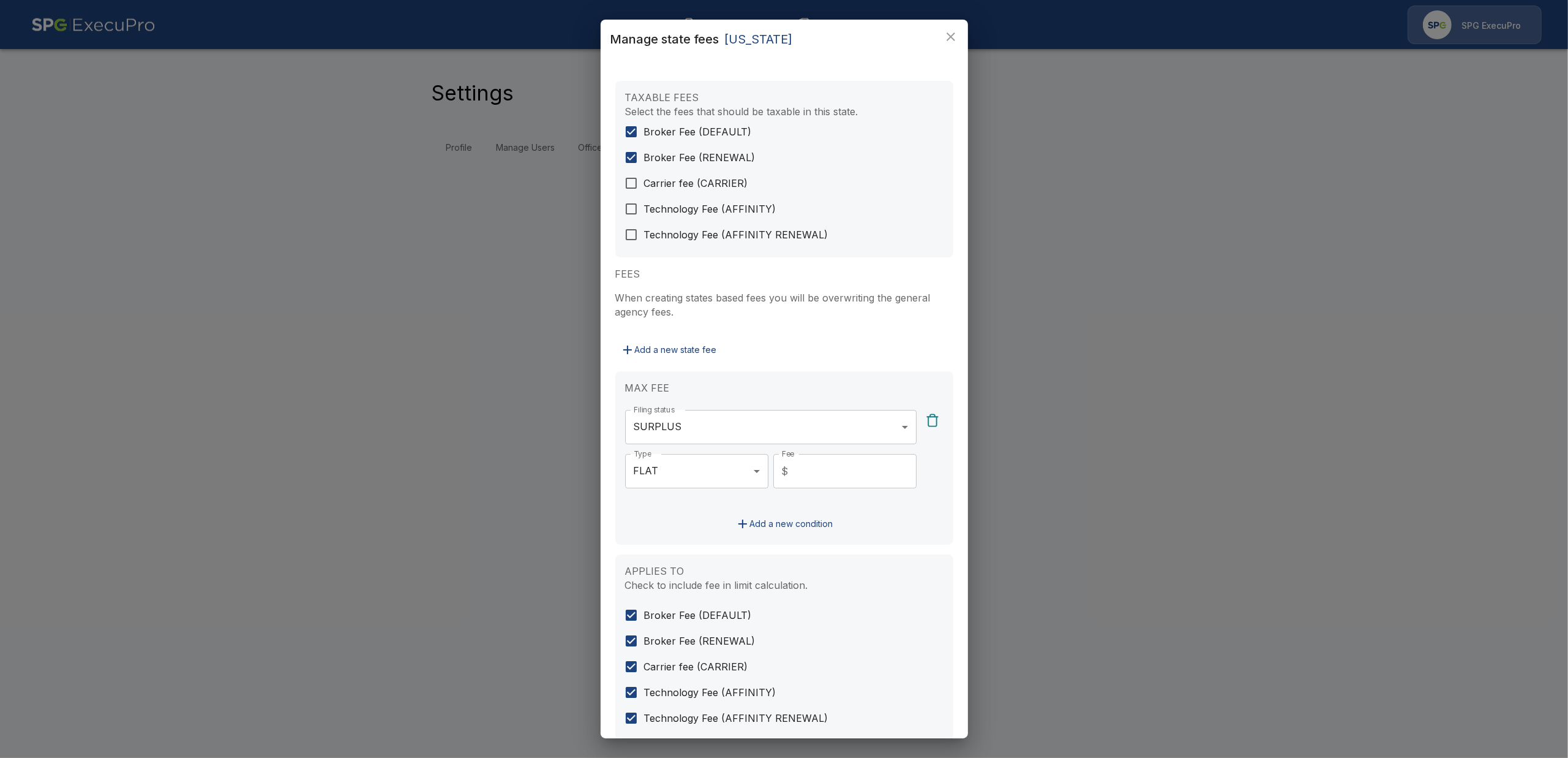
click at [438, 257] on div "Manage state fees Michigan TAXABLE FEES Select the fees that should be taxable …" at bounding box center [784, 379] width 1568 height 758
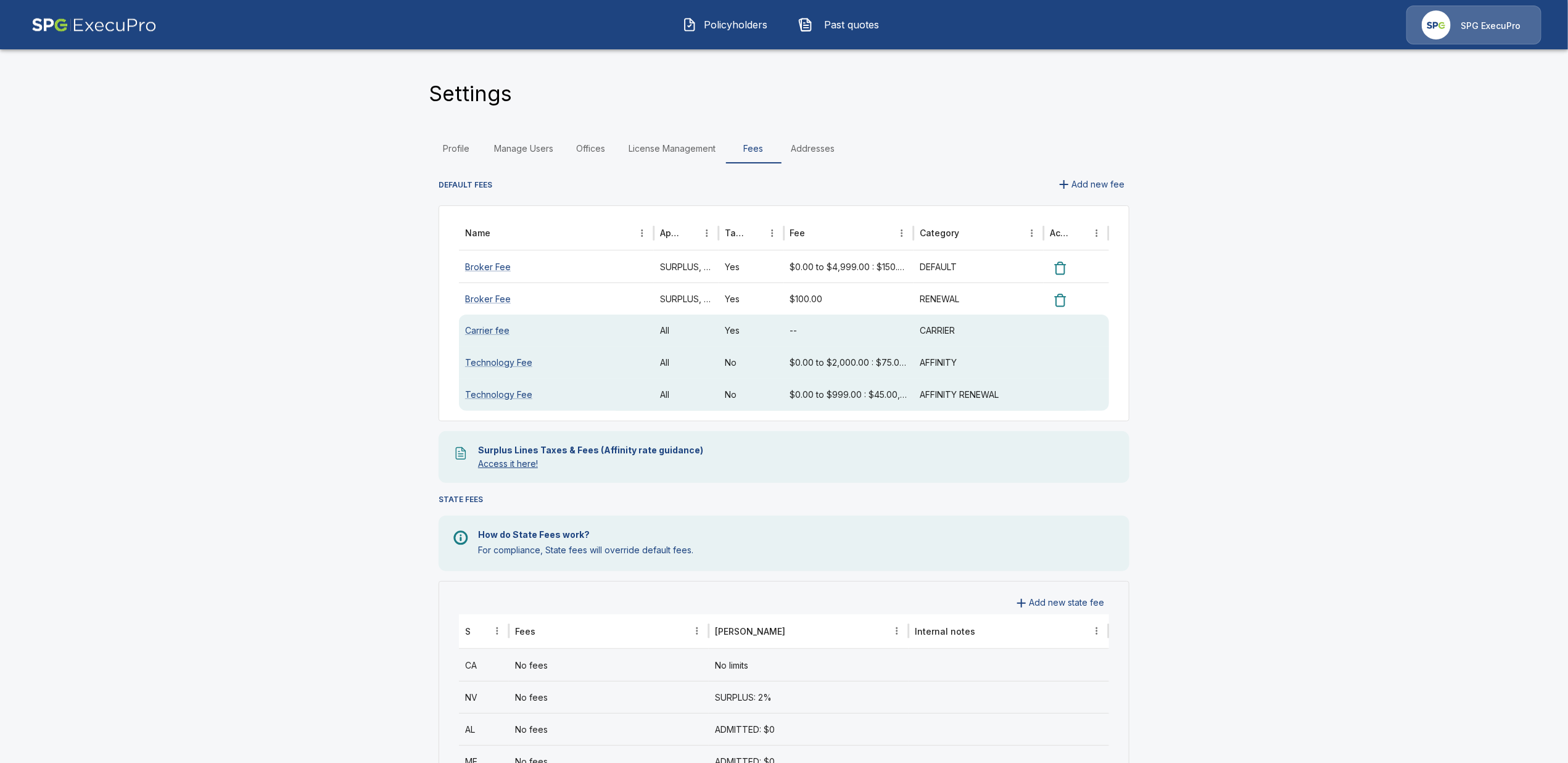
click at [531, 463] on link "Access it here!" at bounding box center [507, 463] width 60 height 10
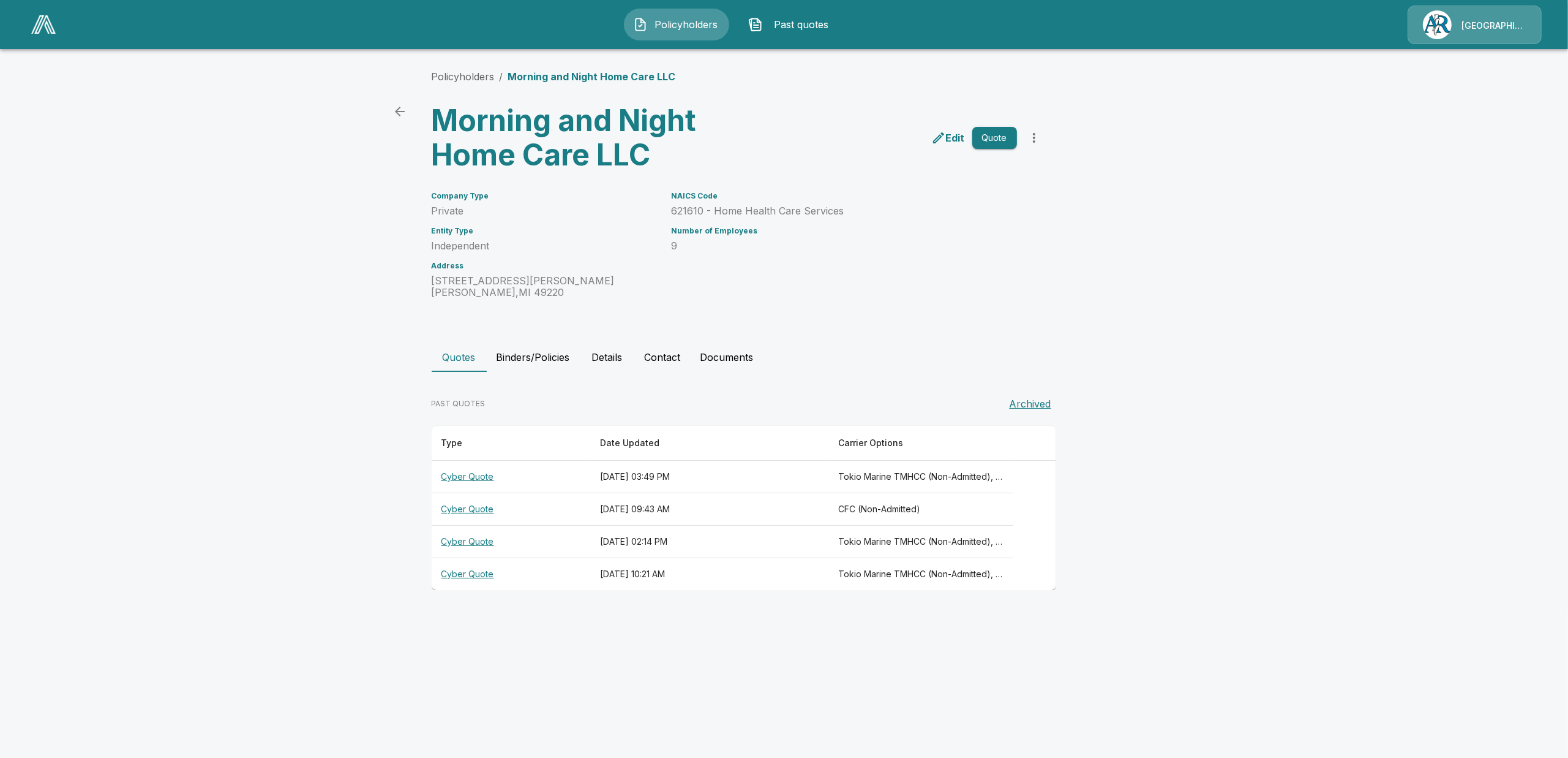
click at [460, 481] on th "Cyber Quote" at bounding box center [511, 476] width 158 height 33
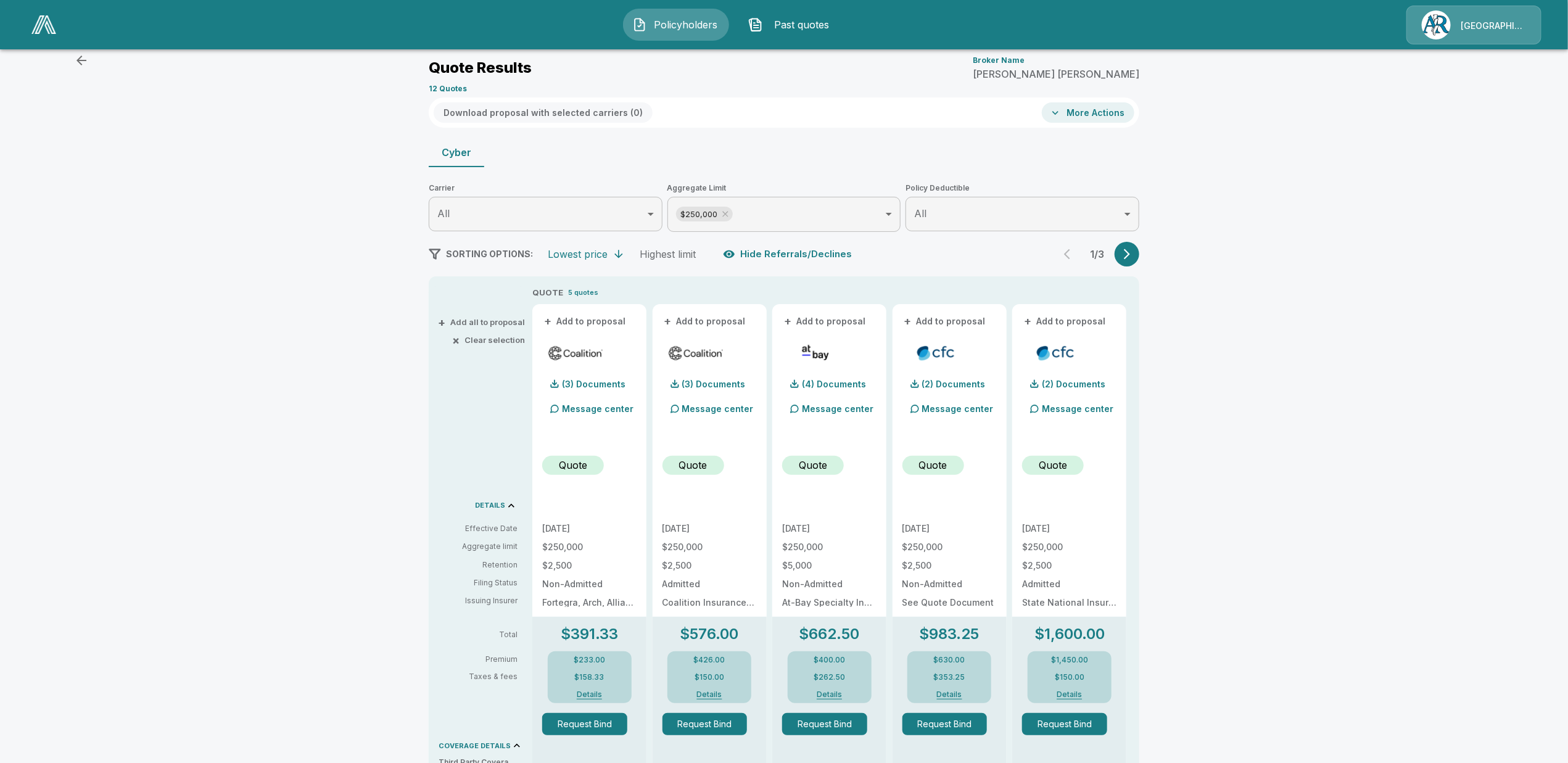
scroll to position [77, 0]
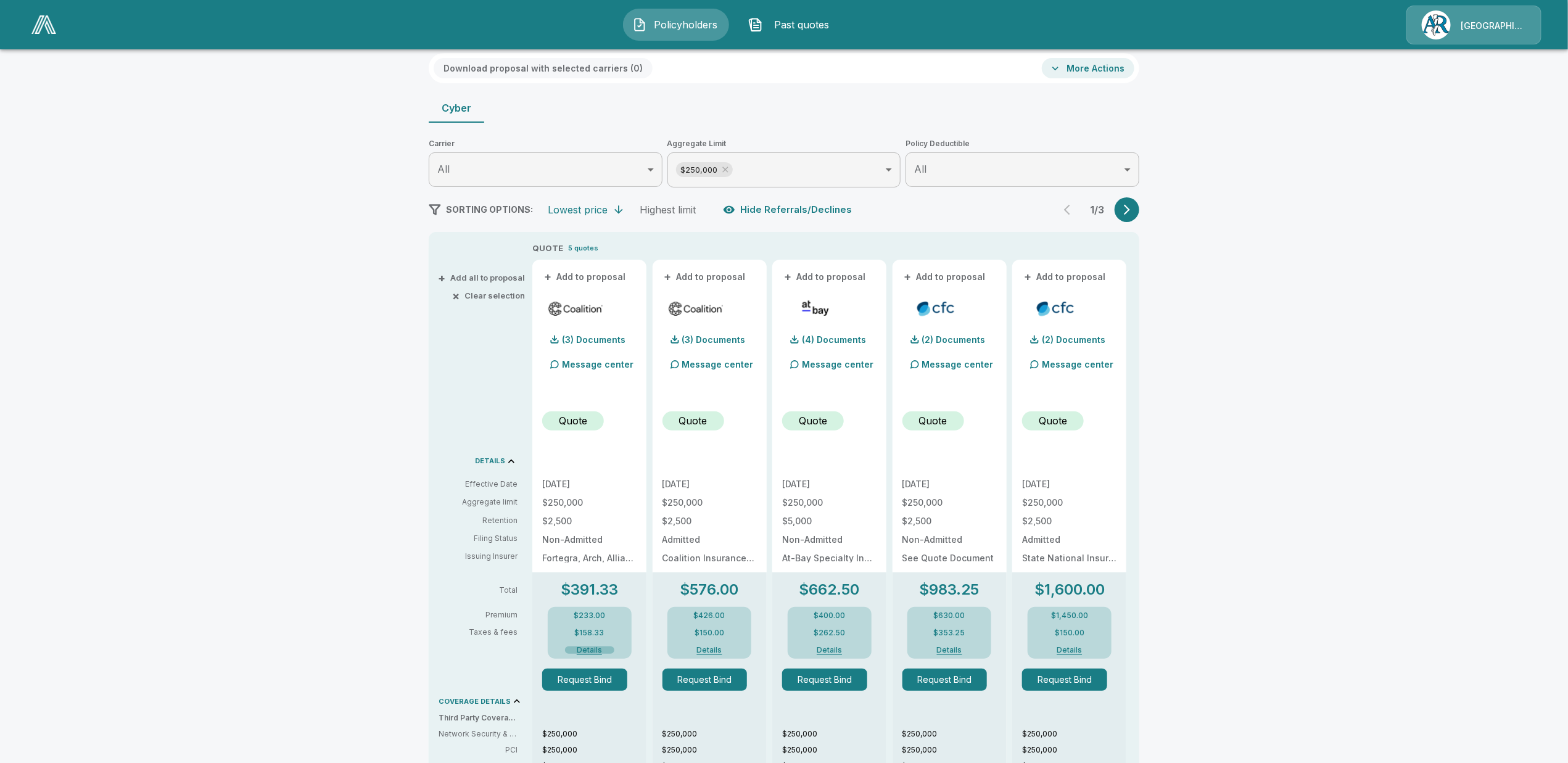
click at [590, 649] on button "Details" at bounding box center [590, 650] width 50 height 8
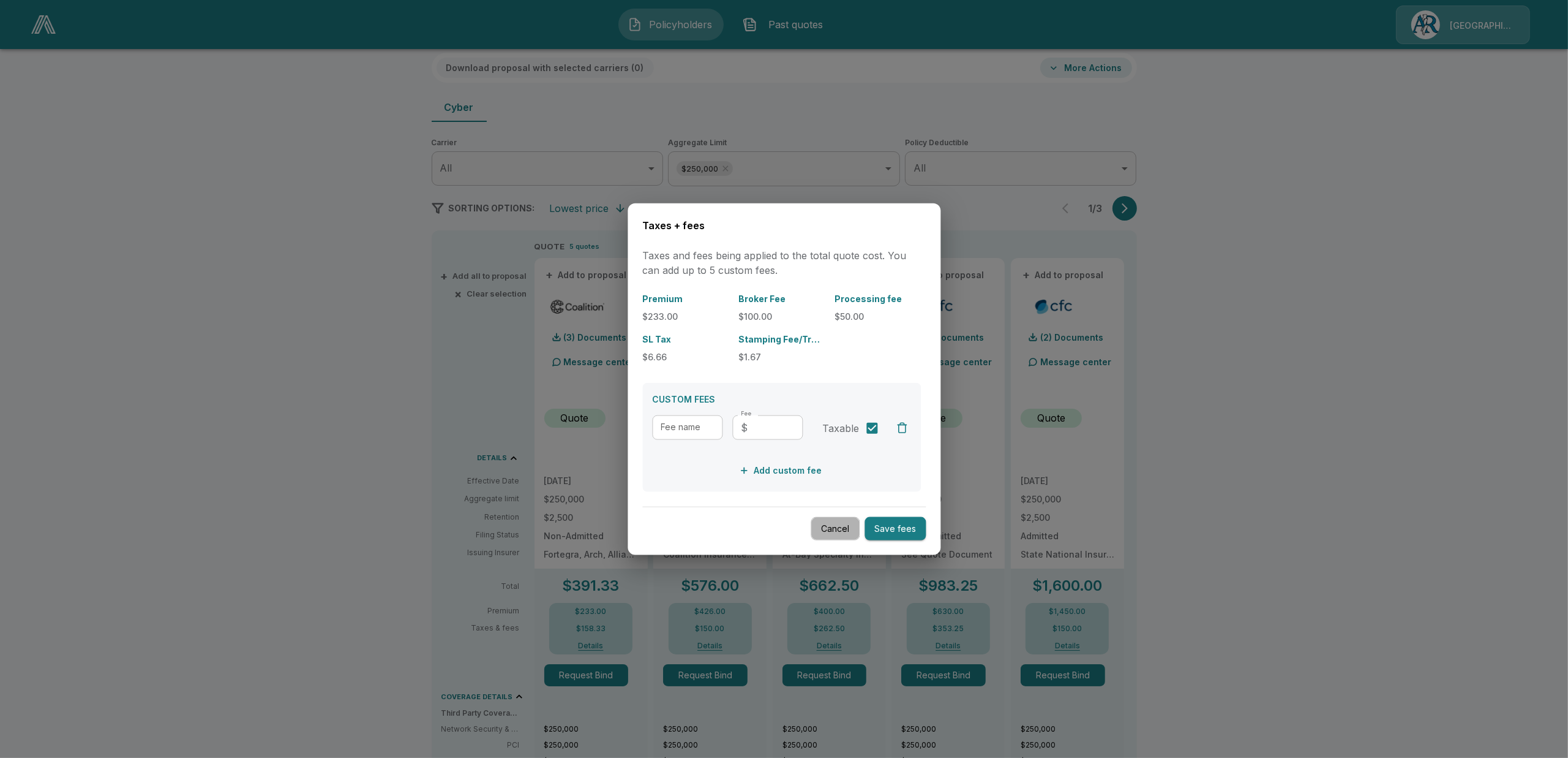
drag, startPoint x: 833, startPoint y: 524, endPoint x: 718, endPoint y: 592, distance: 133.6
click at [833, 525] on button "Cancel" at bounding box center [834, 528] width 49 height 24
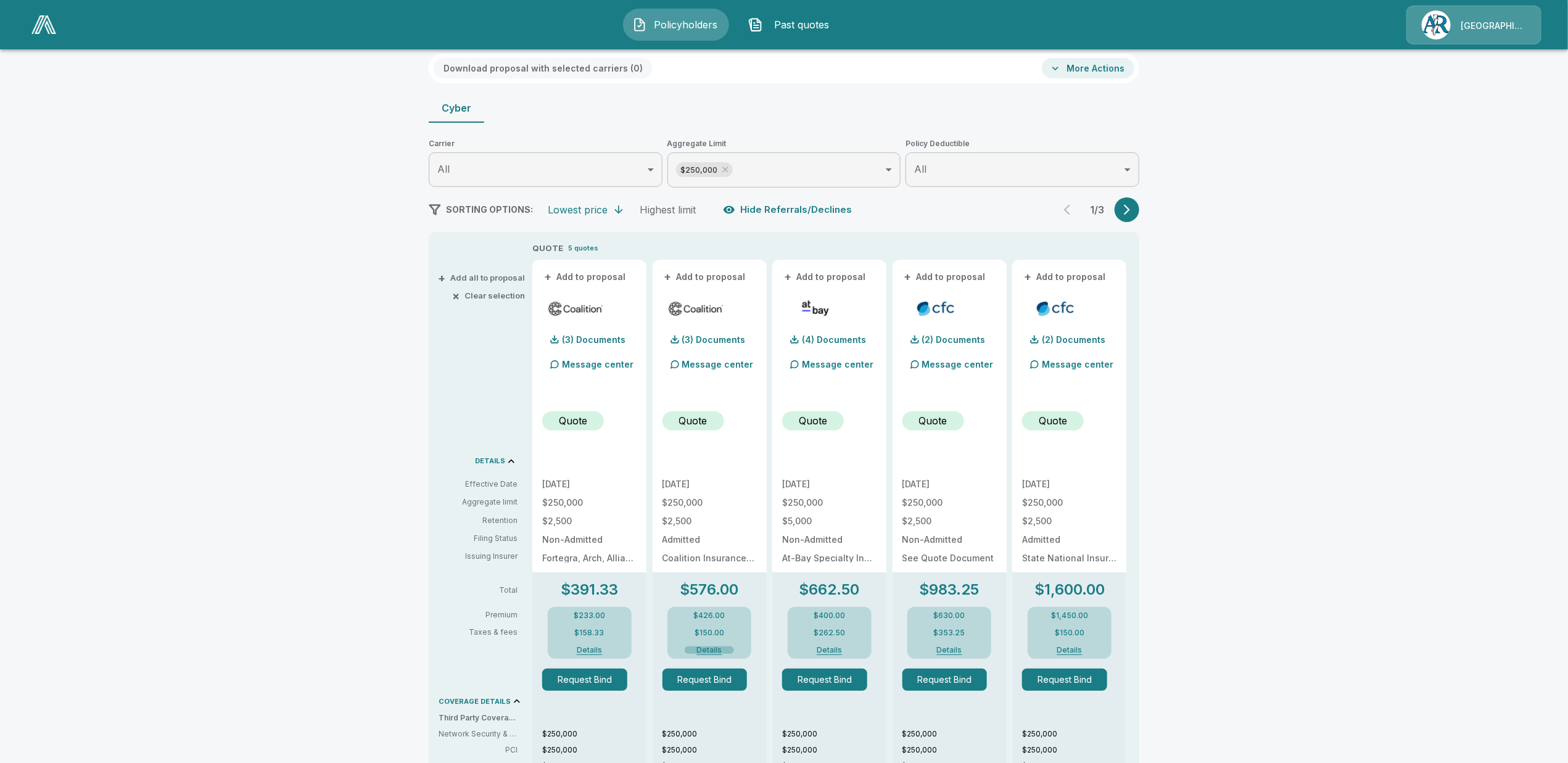
click at [712, 649] on button "Details" at bounding box center [709, 650] width 50 height 8
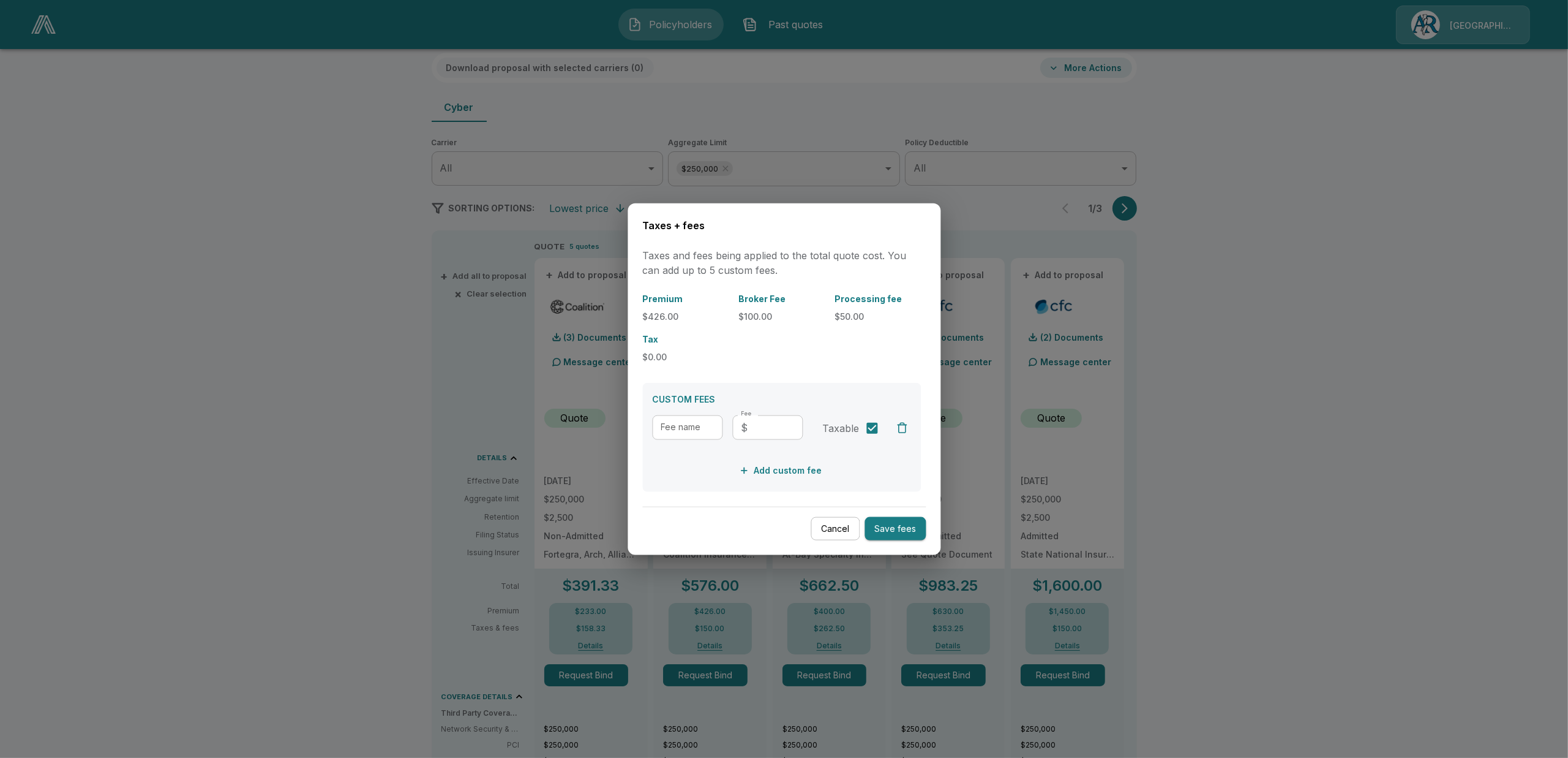
drag, startPoint x: 825, startPoint y: 530, endPoint x: 789, endPoint y: 543, distance: 38.3
click at [822, 530] on button "Cancel" at bounding box center [834, 528] width 49 height 24
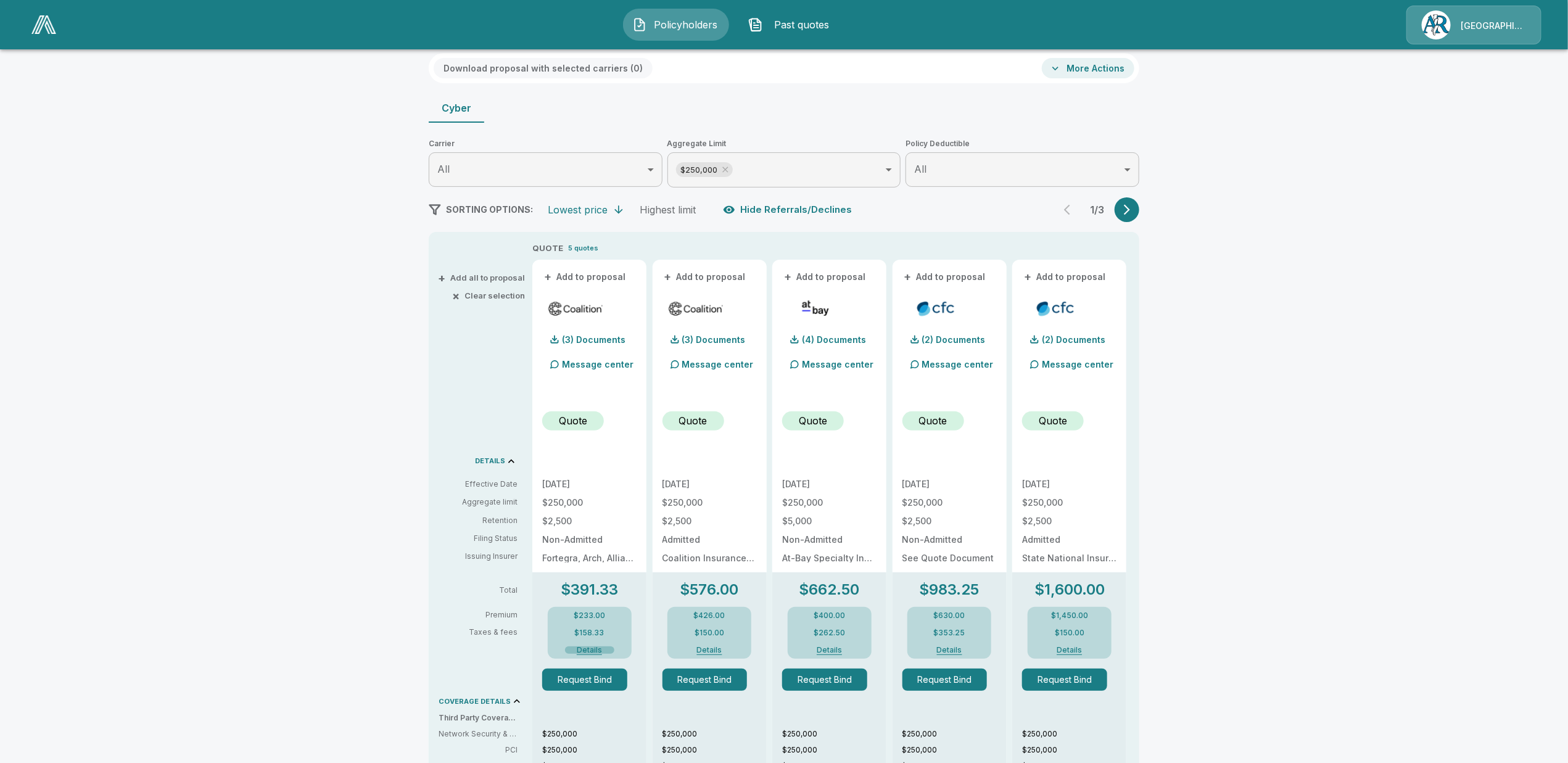
click at [580, 651] on button "Details" at bounding box center [590, 650] width 50 height 8
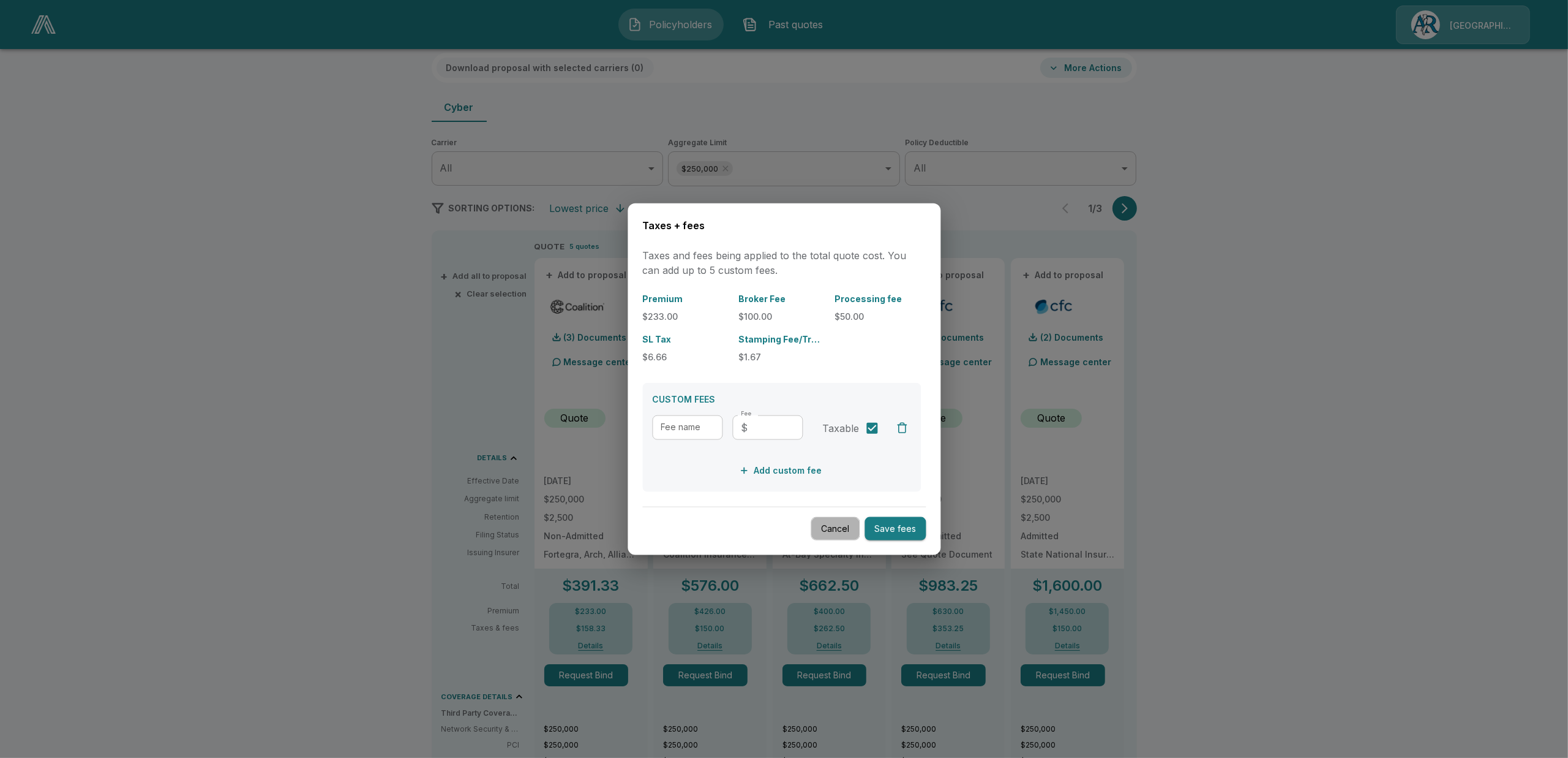
click at [816, 525] on button "Cancel" at bounding box center [834, 528] width 49 height 24
